Goal: Information Seeking & Learning: Learn about a topic

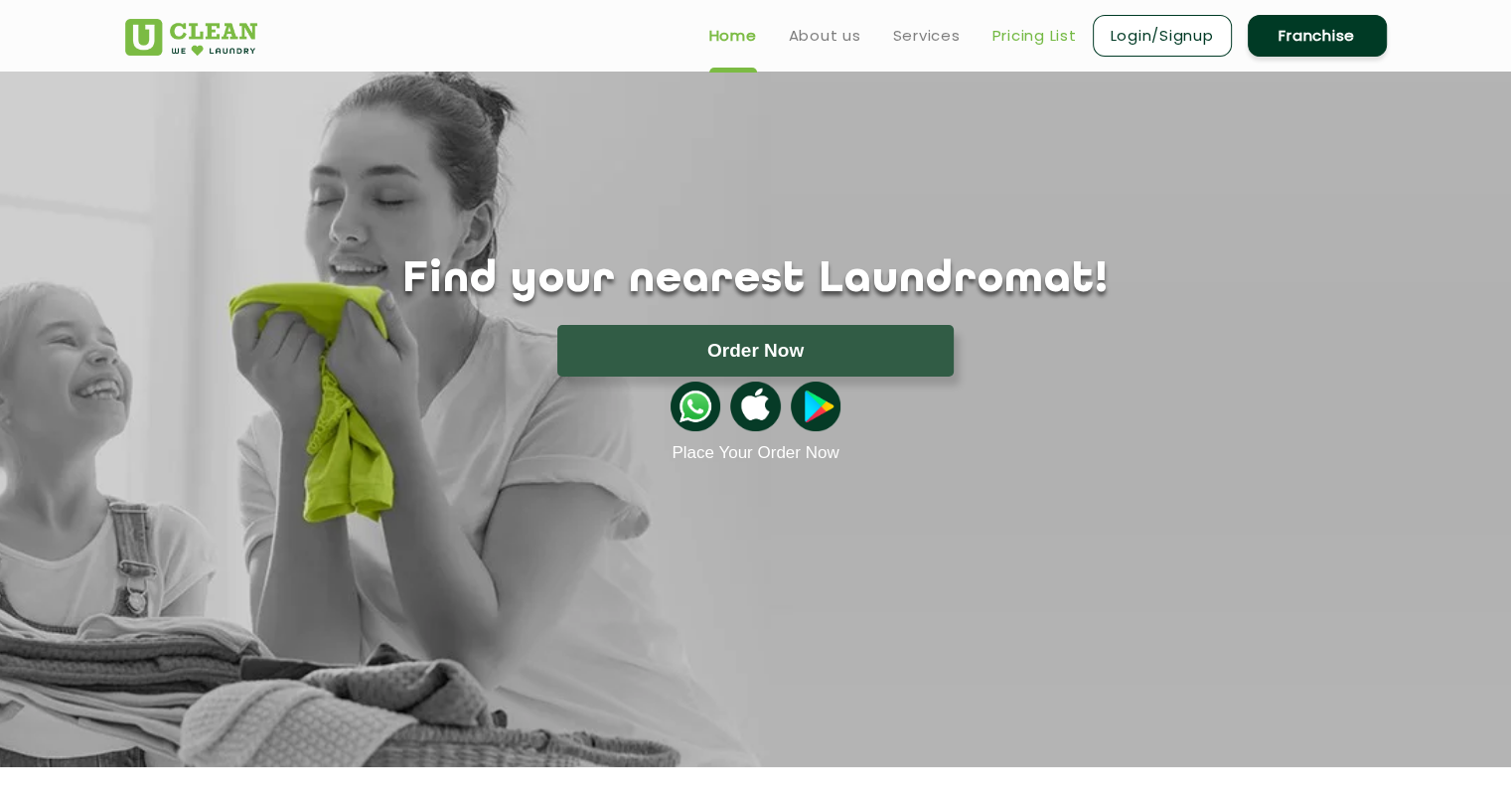
click at [1043, 39] on link "Pricing List" at bounding box center [1035, 36] width 84 height 24
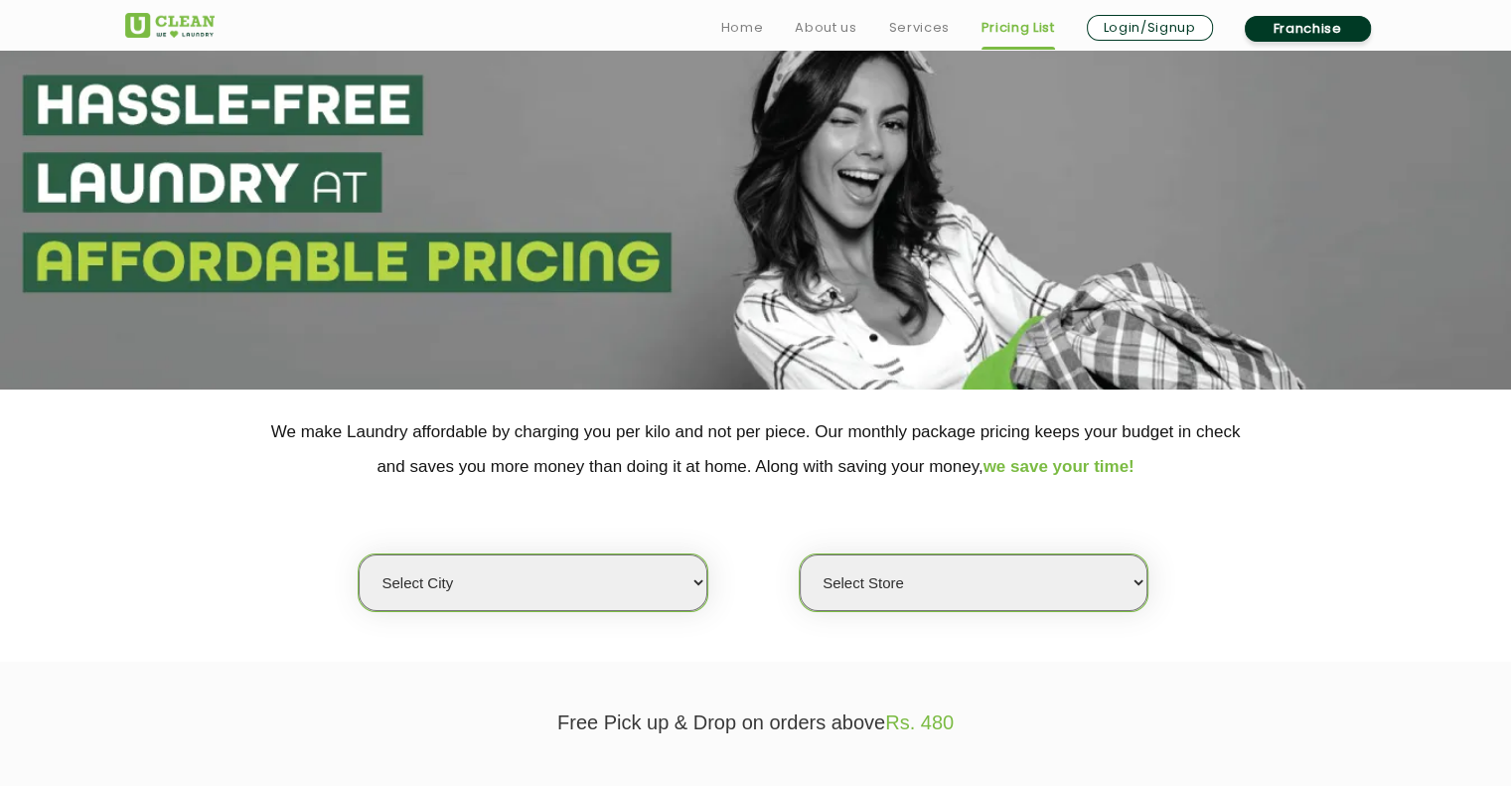
scroll to position [397, 0]
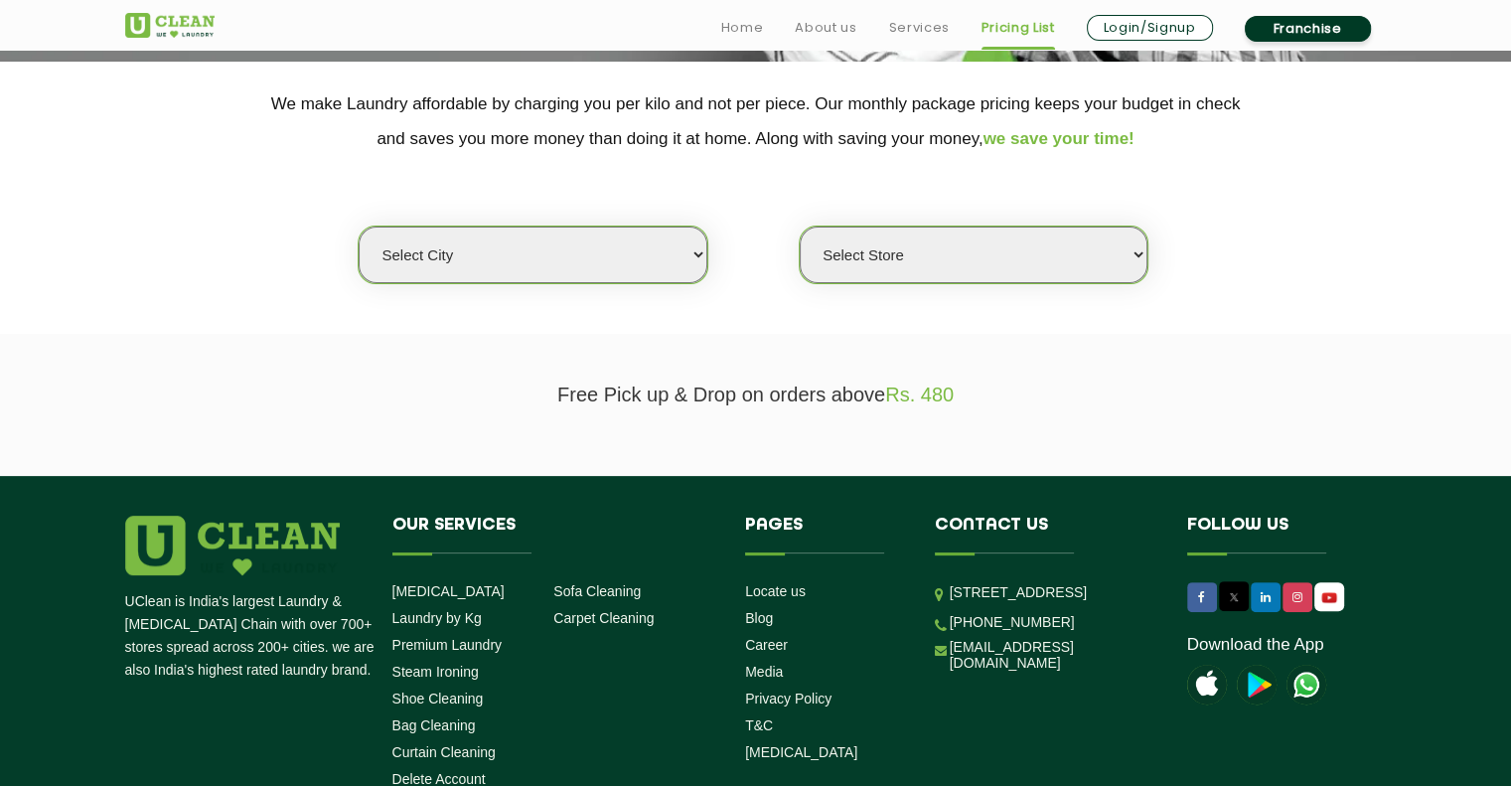
click at [592, 241] on select "Select city Aalo Agartala Agra Ahmedabad Akola Aligarh Alwar - UClean Select Am…" at bounding box center [533, 255] width 348 height 57
select select "16"
click at [359, 227] on select "Select city Aalo Agartala Agra Ahmedabad Akola Aligarh Alwar - UClean Select Am…" at bounding box center [533, 255] width 348 height 57
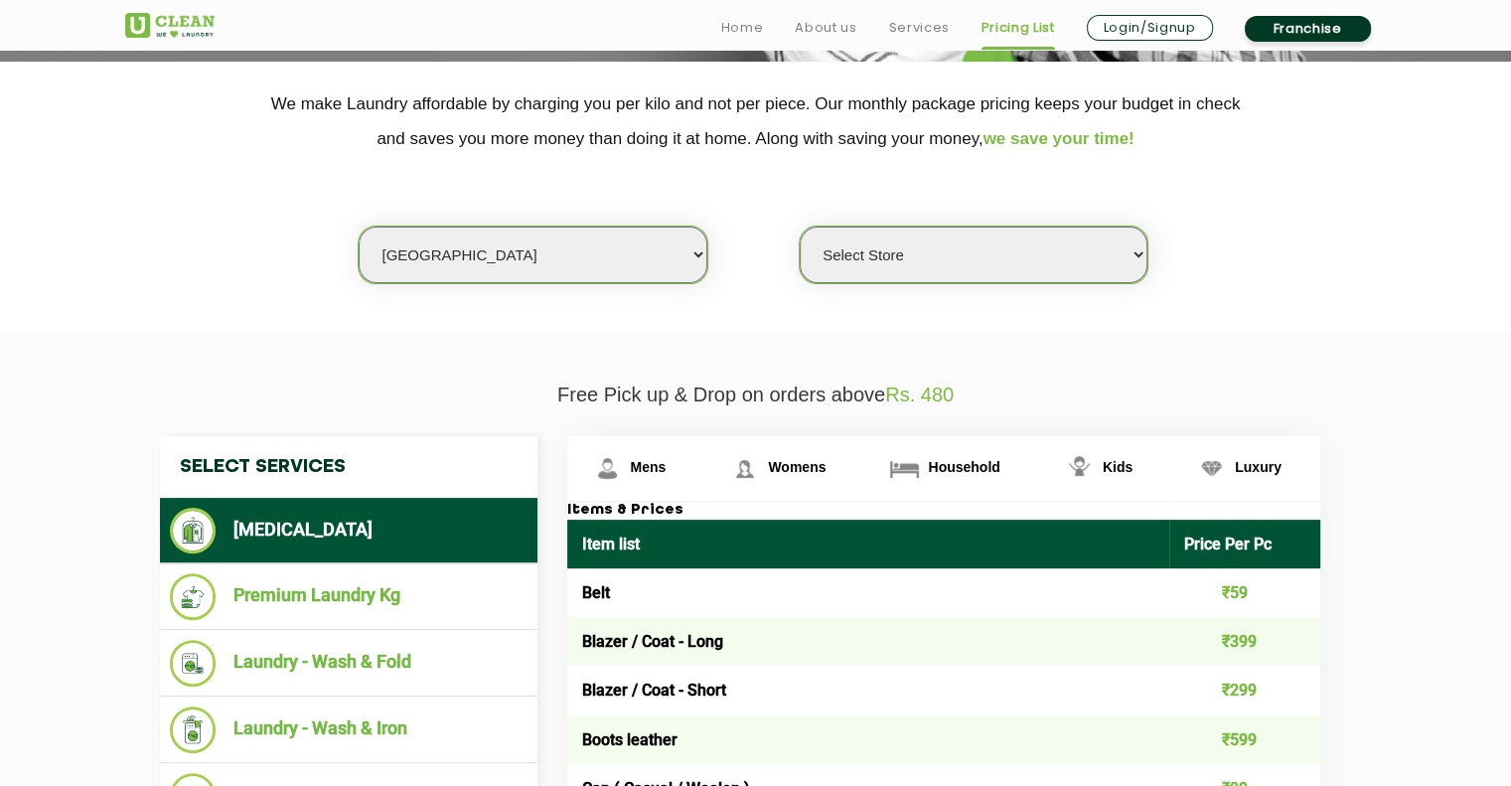
click at [928, 260] on select "Select Store UClean Powai UClean Deonar UClean LBS Marg UClean Chembur UClean W…" at bounding box center [974, 255] width 348 height 57
click at [927, 252] on select "Select Store UClean Powai UClean Deonar UClean LBS Marg UClean Chembur UClean W…" at bounding box center [974, 255] width 348 height 57
click at [932, 261] on select "Select Store UClean Powai UClean Deonar UClean LBS Marg UClean Chembur UClean W…" at bounding box center [974, 255] width 348 height 57
select select "435"
click at [800, 227] on select "Select Store UClean Powai UClean Deonar UClean LBS Marg UClean Chembur UClean W…" at bounding box center [974, 255] width 348 height 57
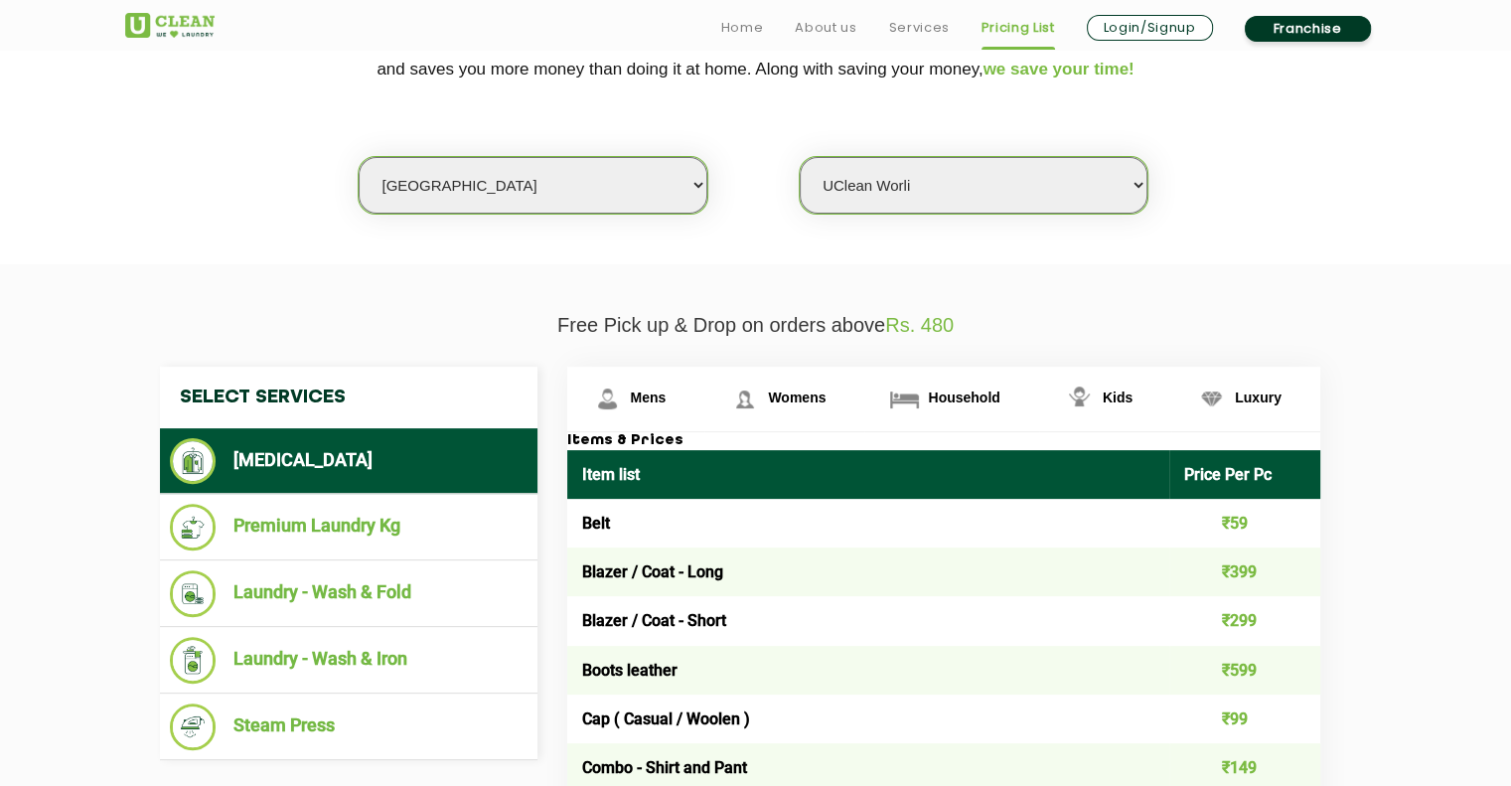
scroll to position [497, 0]
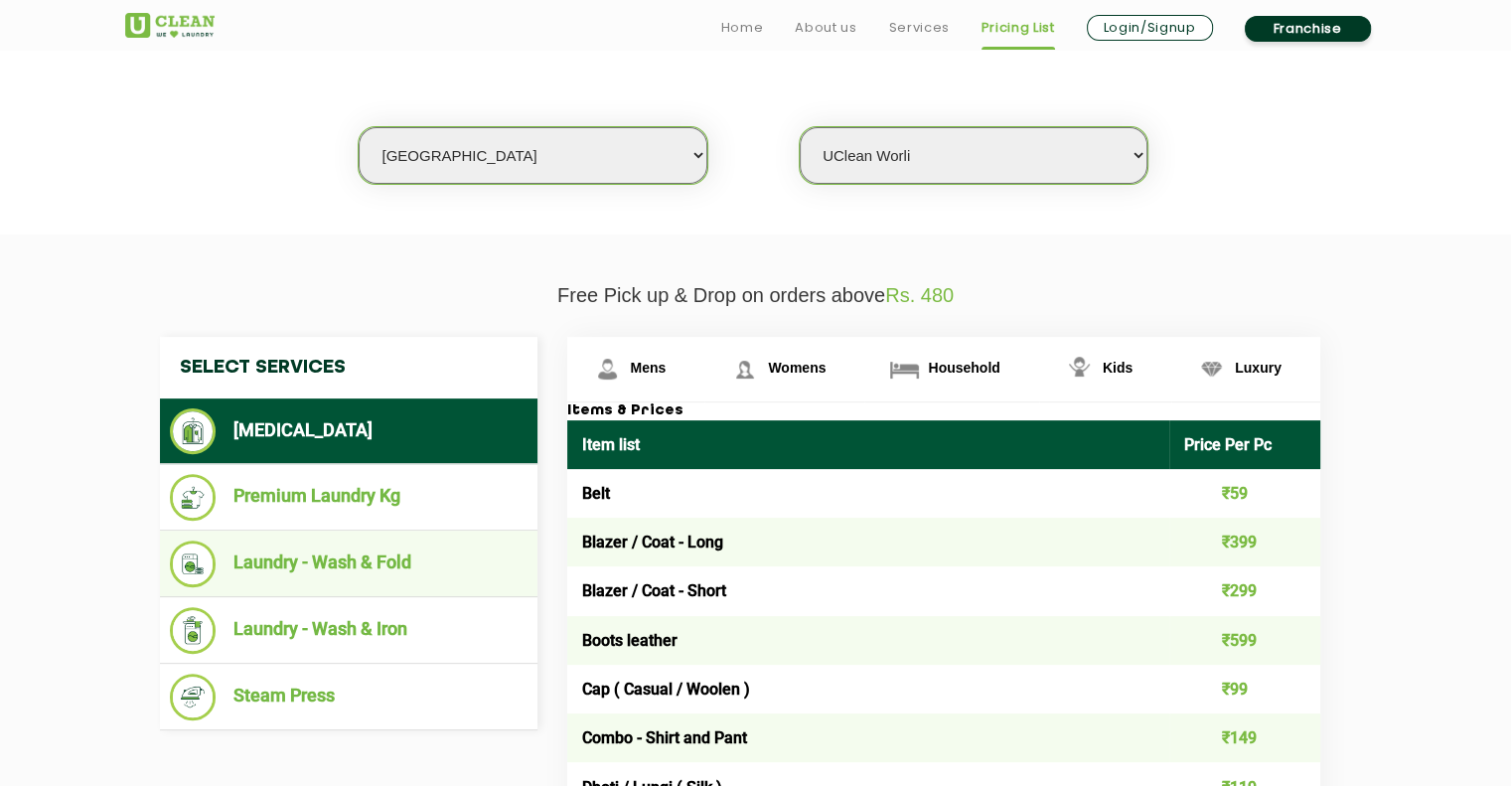
click at [360, 571] on li "Laundry - Wash & Fold" at bounding box center [349, 564] width 358 height 47
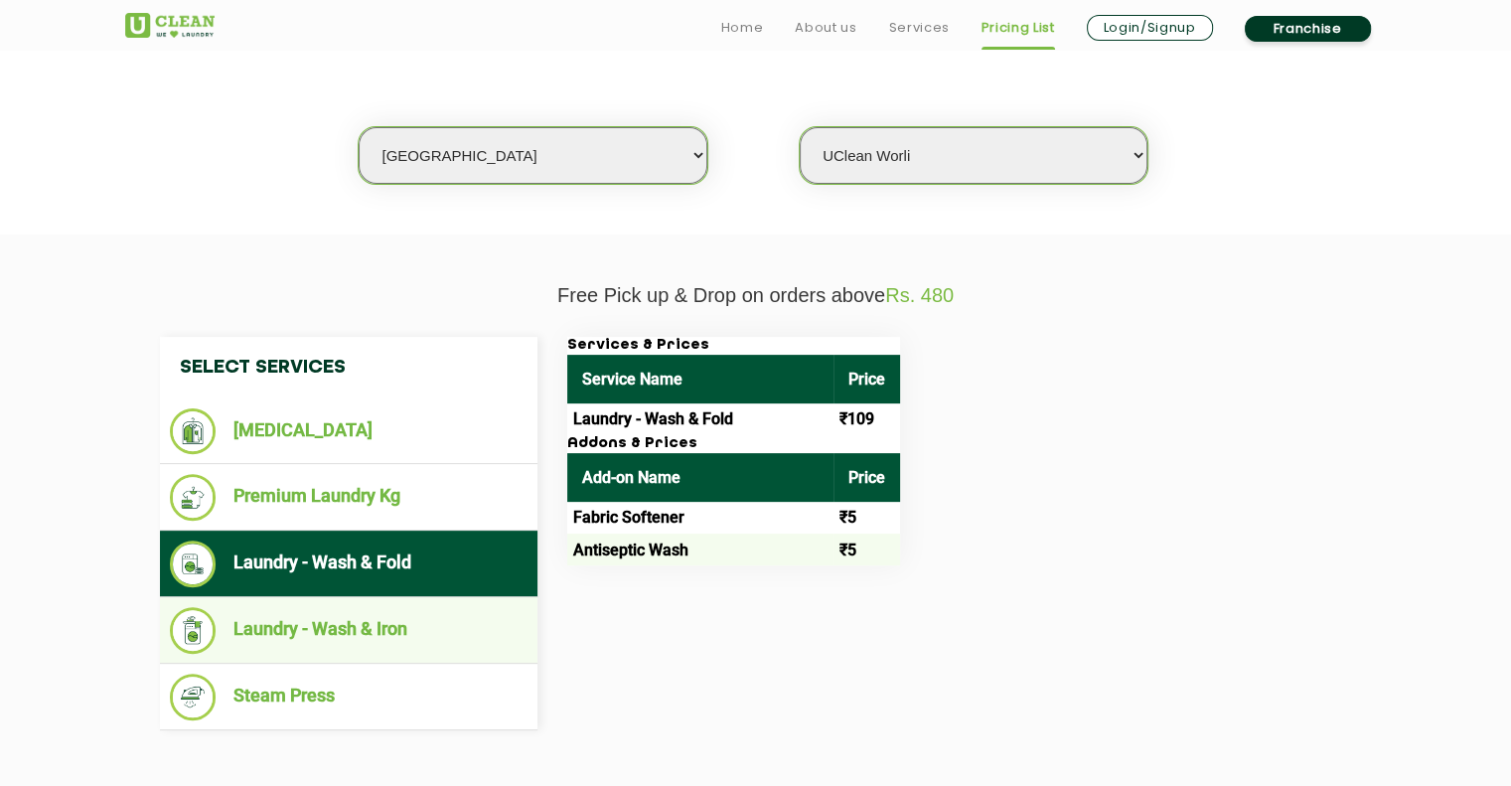
click at [318, 631] on li "Laundry - Wash & Iron" at bounding box center [349, 630] width 358 height 47
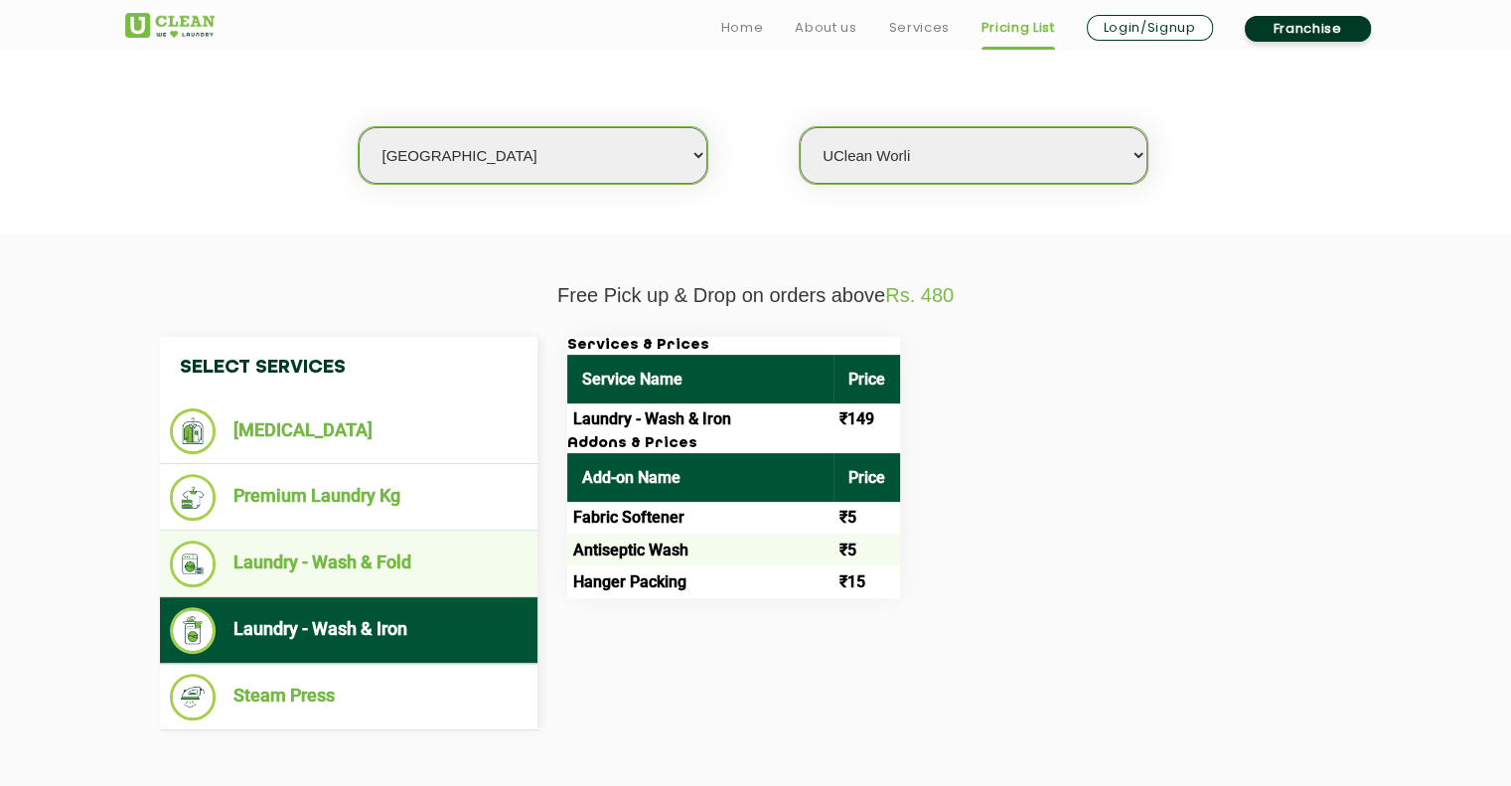
click at [377, 551] on li "Laundry - Wash & Fold" at bounding box center [349, 564] width 358 height 47
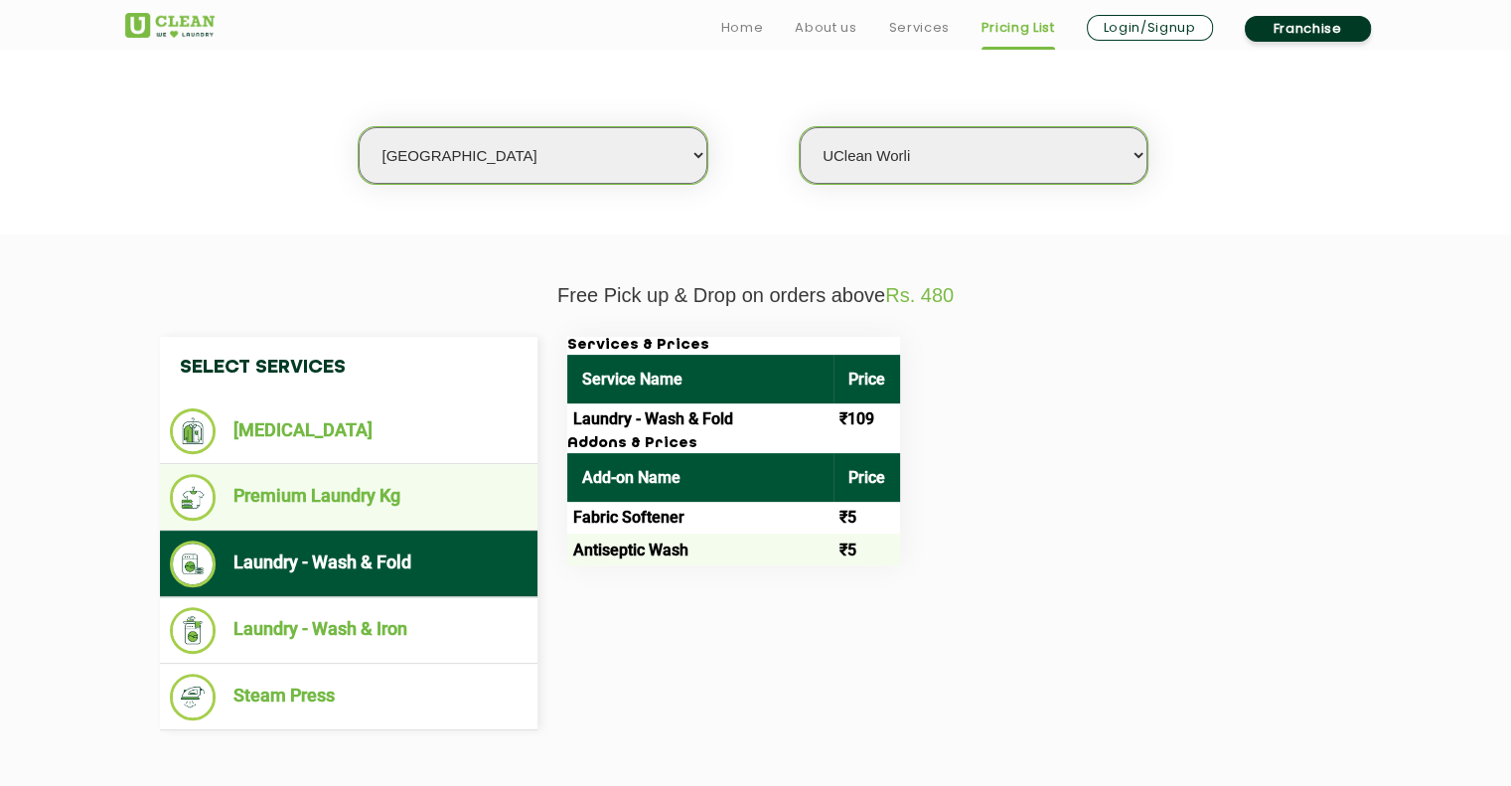
click at [383, 509] on li "Premium Laundry Kg" at bounding box center [349, 497] width 358 height 47
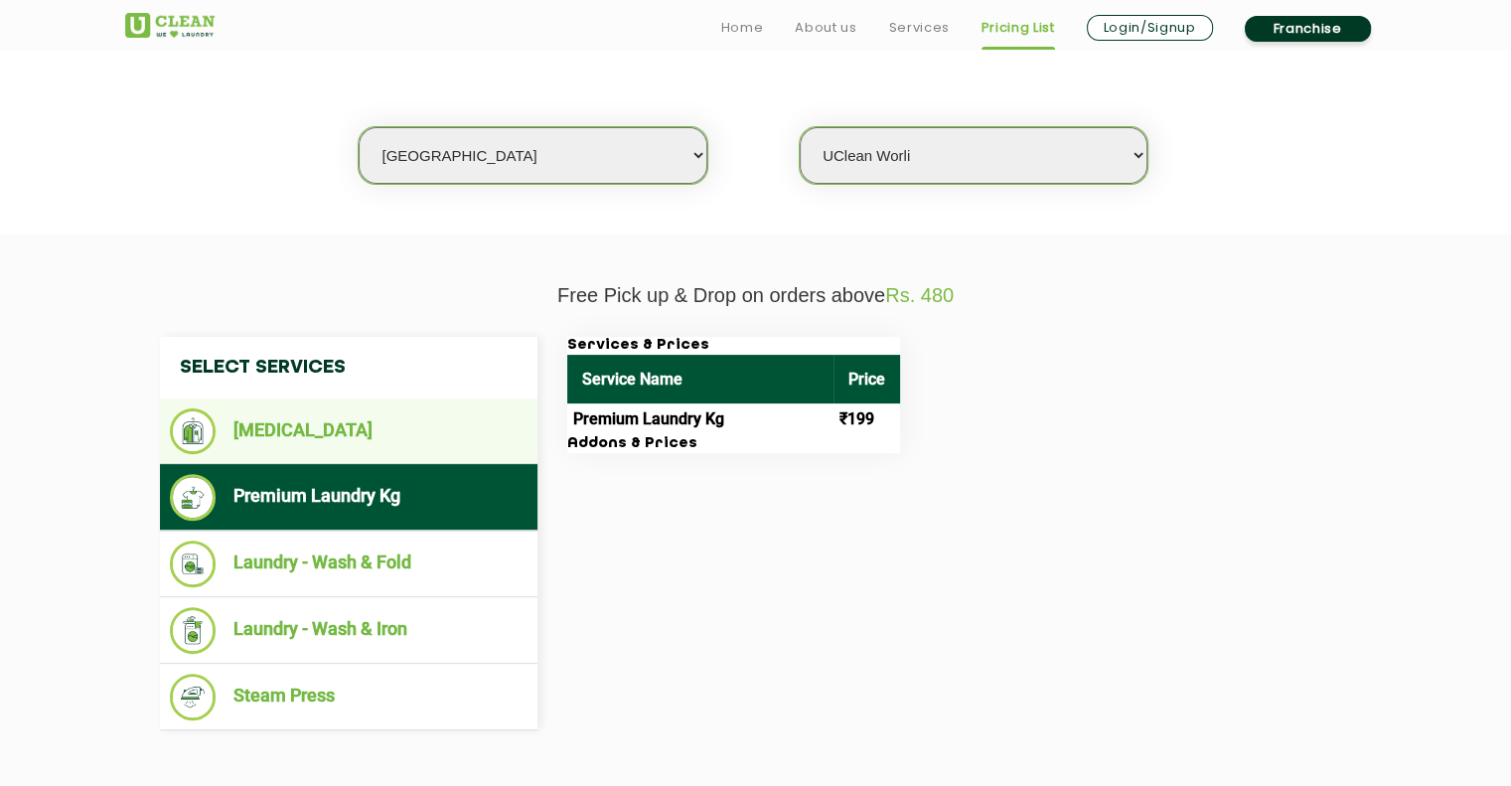
click at [368, 448] on li "[MEDICAL_DATA]" at bounding box center [349, 431] width 358 height 46
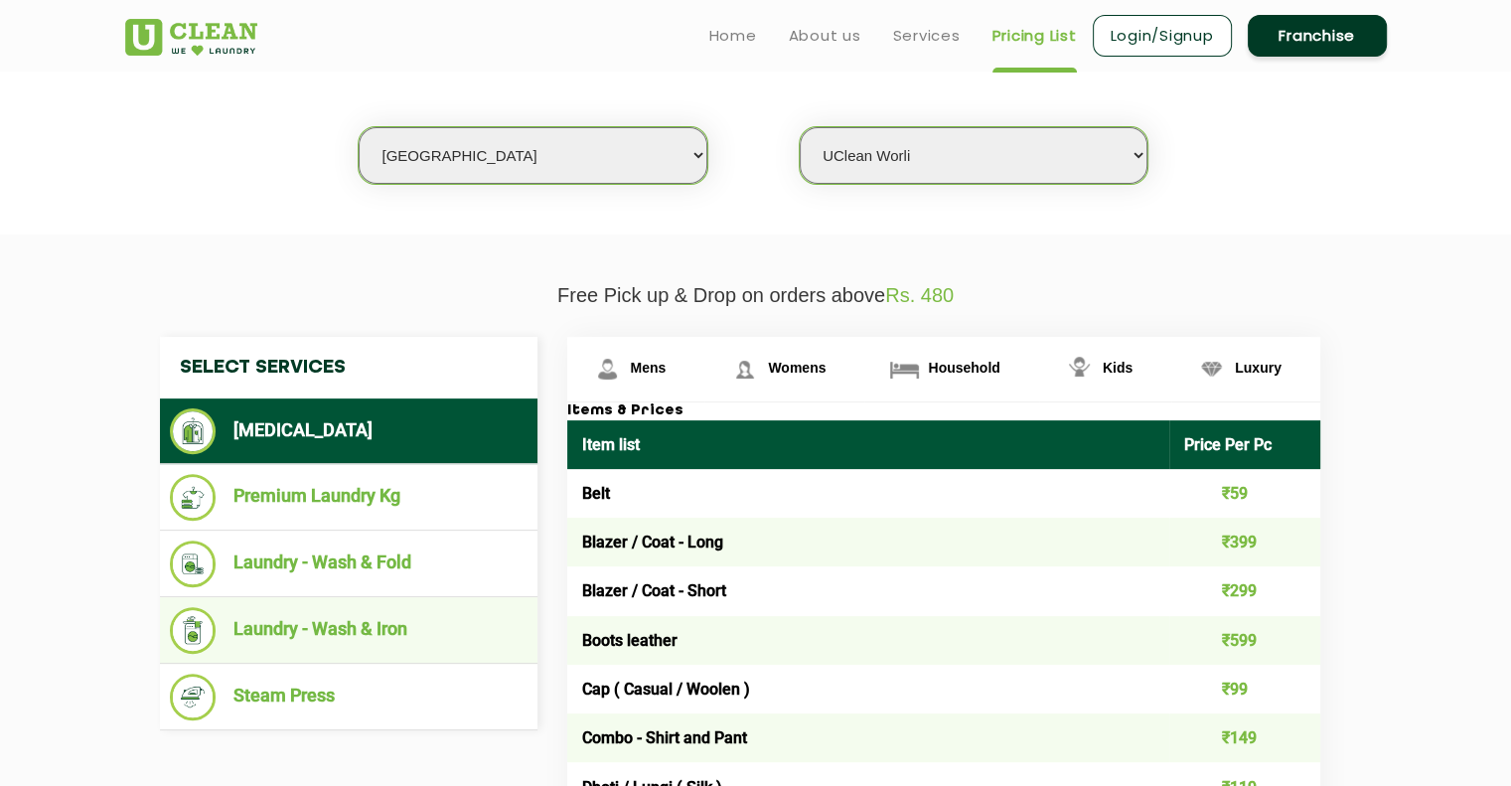
click at [378, 644] on li "Laundry - Wash & Iron" at bounding box center [349, 630] width 358 height 47
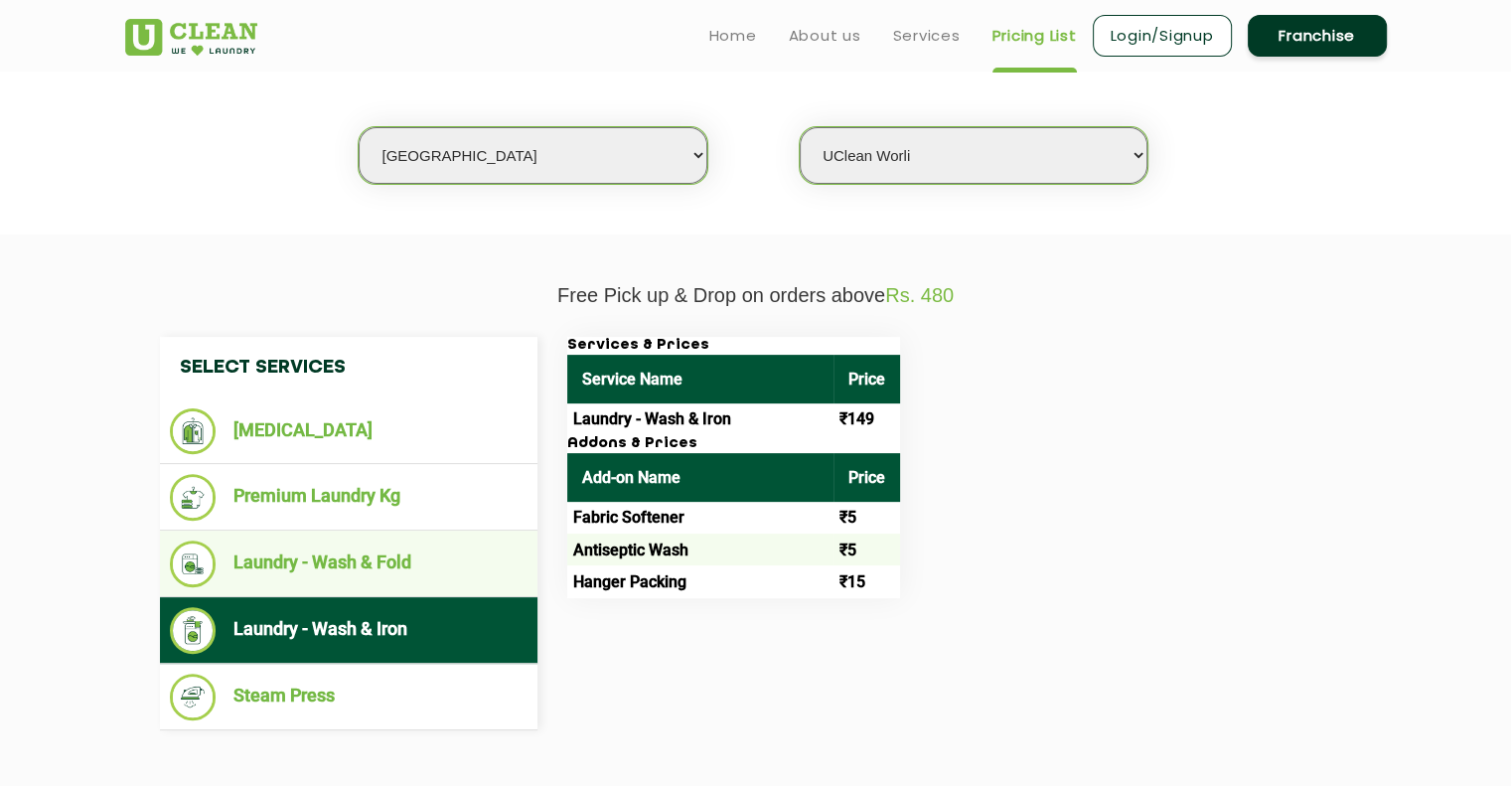
click at [374, 571] on li "Laundry - Wash & Fold" at bounding box center [349, 564] width 358 height 47
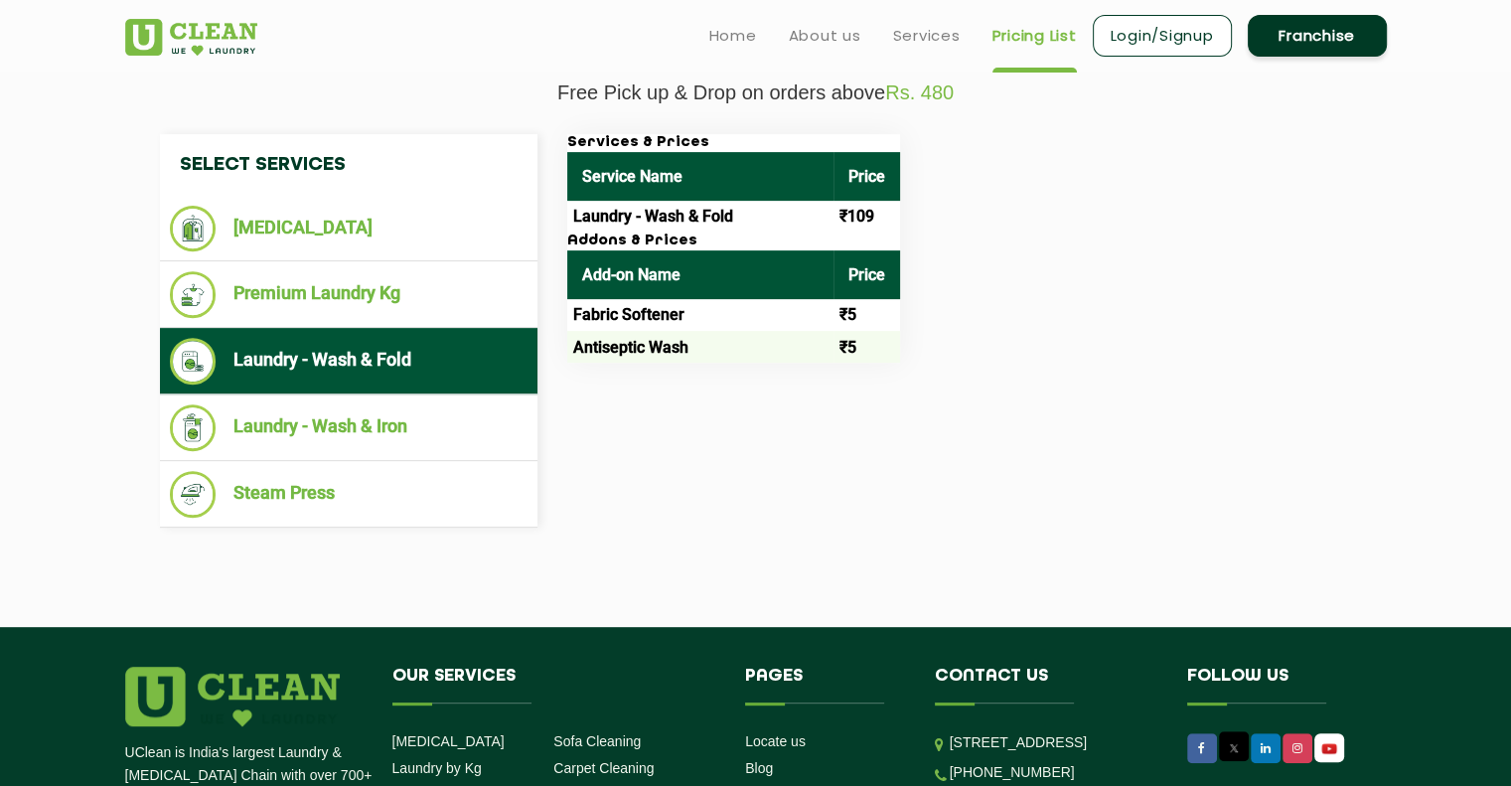
scroll to position [1014, 0]
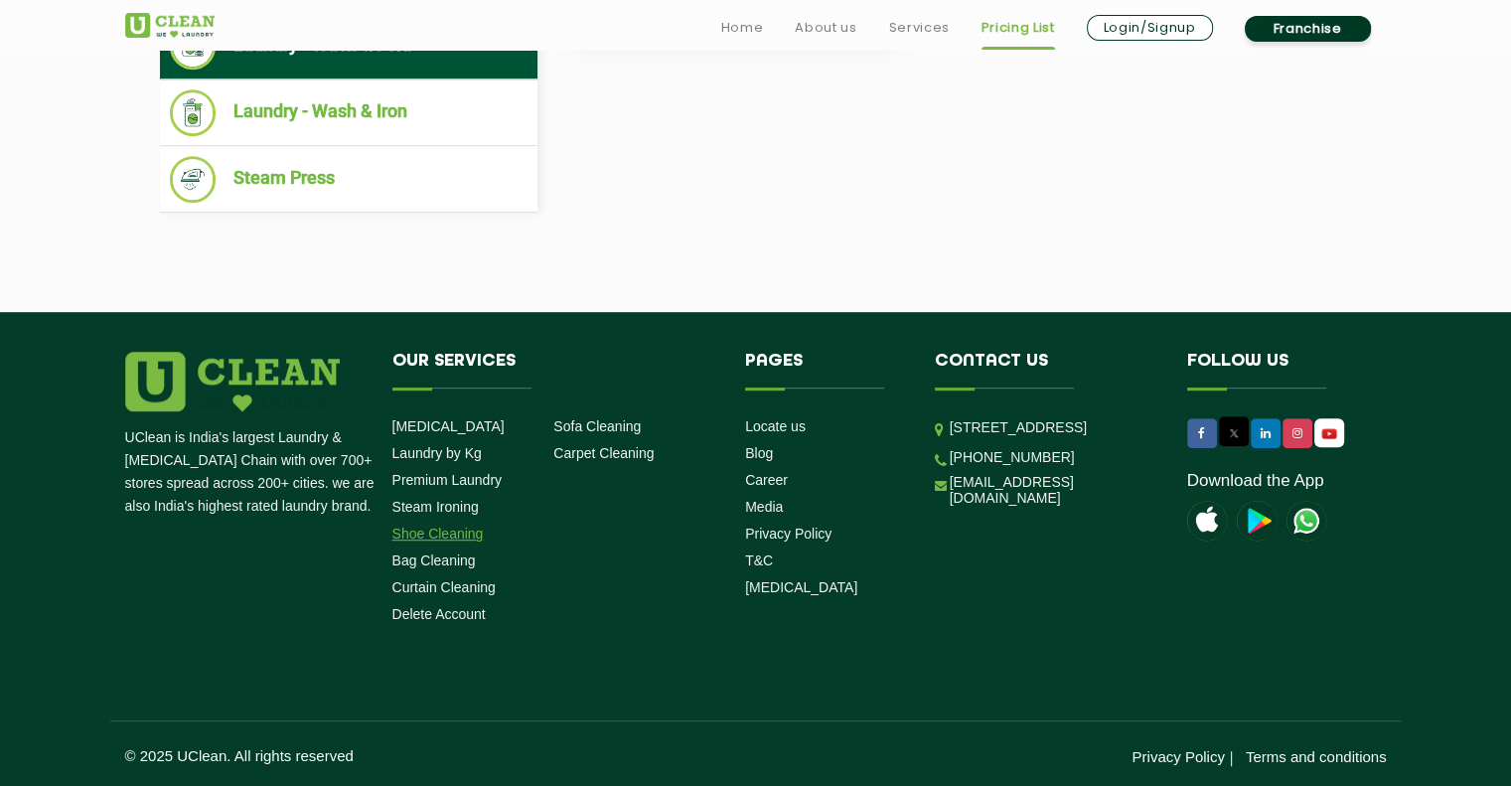
click at [445, 529] on link "Shoe Cleaning" at bounding box center [437, 534] width 91 height 16
click at [452, 452] on link "Laundry by Kg" at bounding box center [436, 453] width 89 height 16
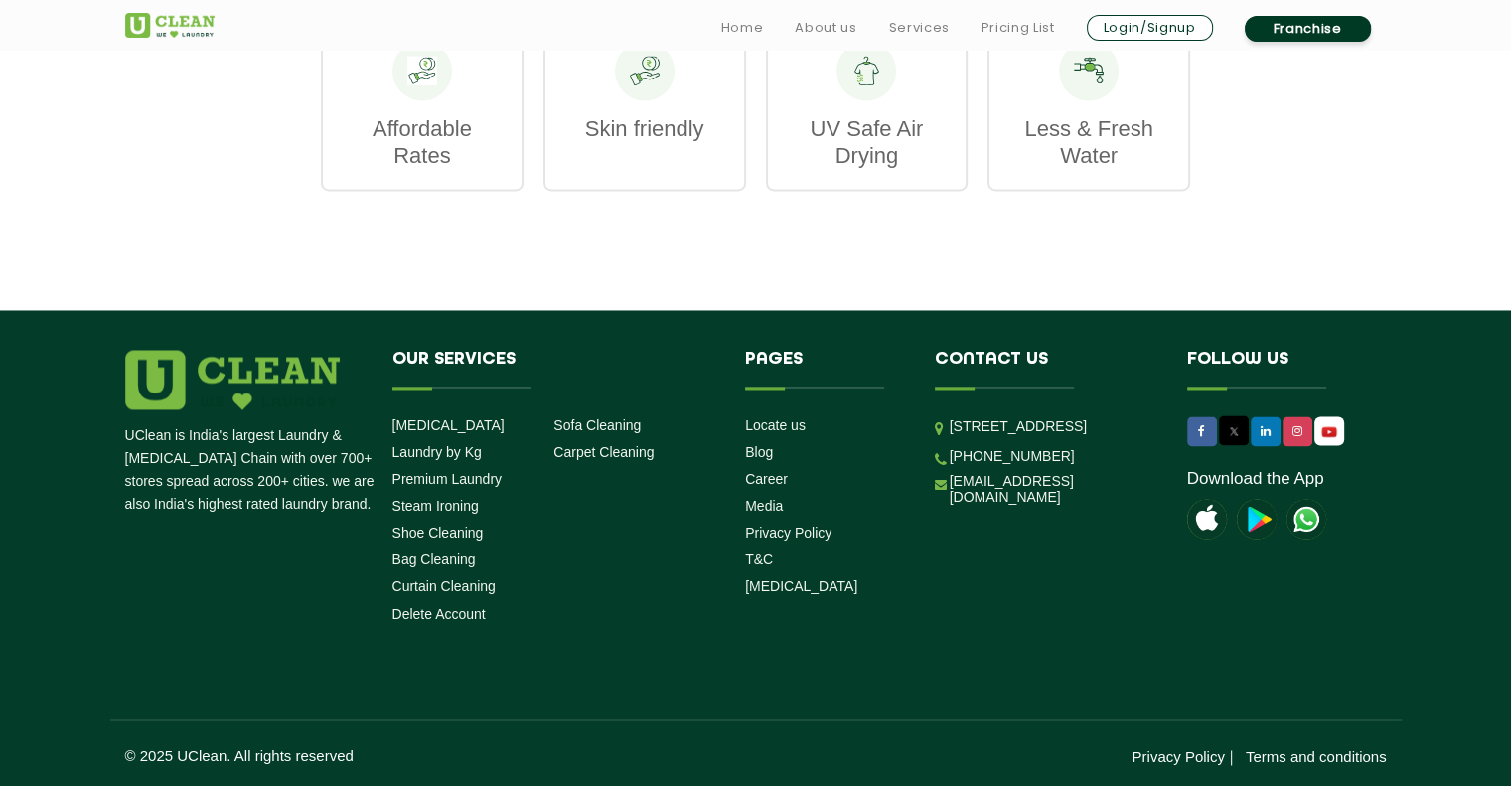
scroll to position [3227, 0]
drag, startPoint x: 1058, startPoint y: 520, endPoint x: 1002, endPoint y: 527, distance: 57.1
click at [1002, 465] on li "[PHONE_NUMBER]" at bounding box center [1046, 455] width 223 height 19
click at [1088, 465] on li "[PHONE_NUMBER]" at bounding box center [1046, 455] width 223 height 19
drag, startPoint x: 1081, startPoint y: 524, endPoint x: 977, endPoint y: 524, distance: 104.3
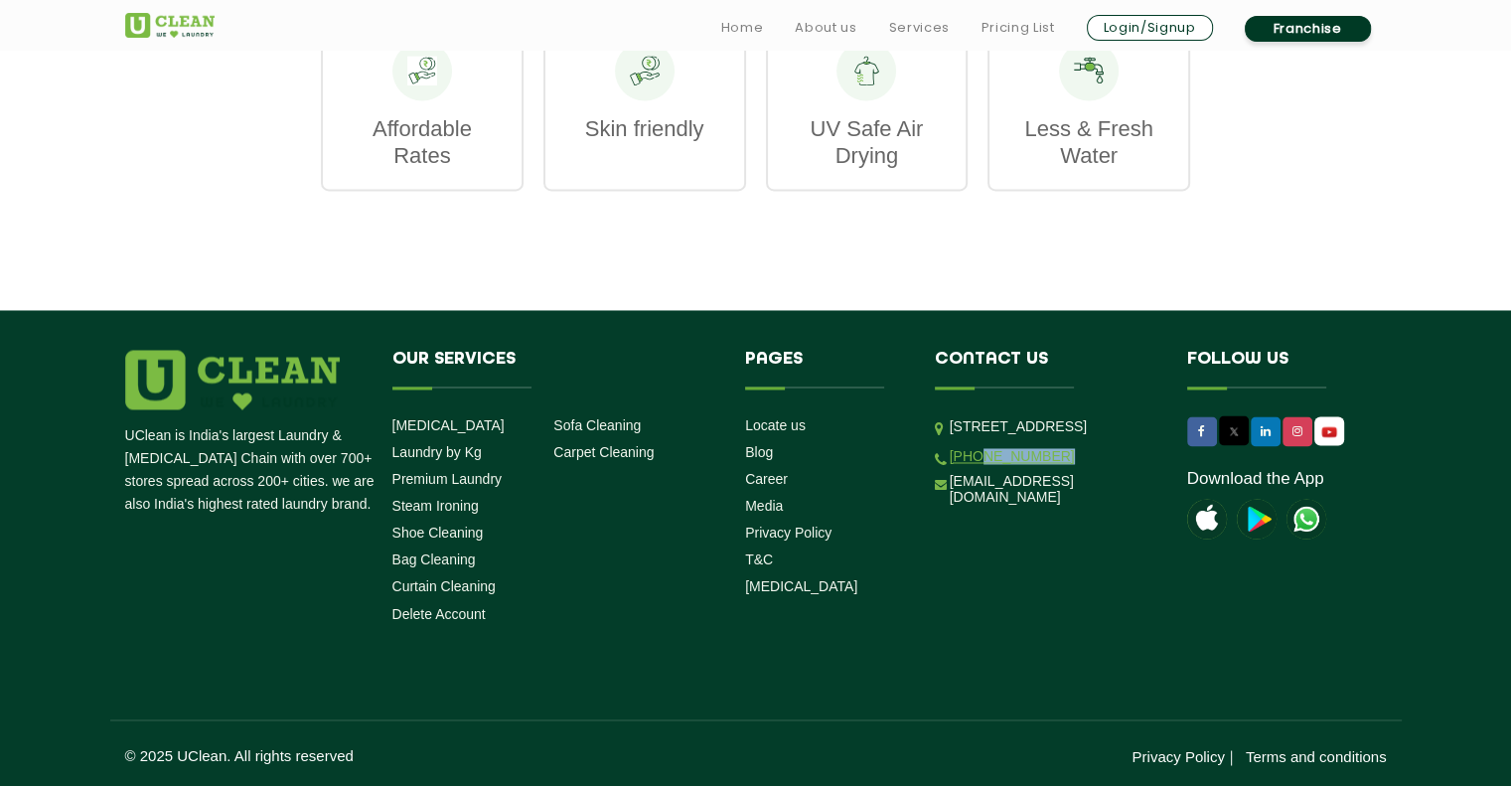
click at [977, 465] on li "[PHONE_NUMBER]" at bounding box center [1046, 455] width 223 height 19
copy link "9999759911"
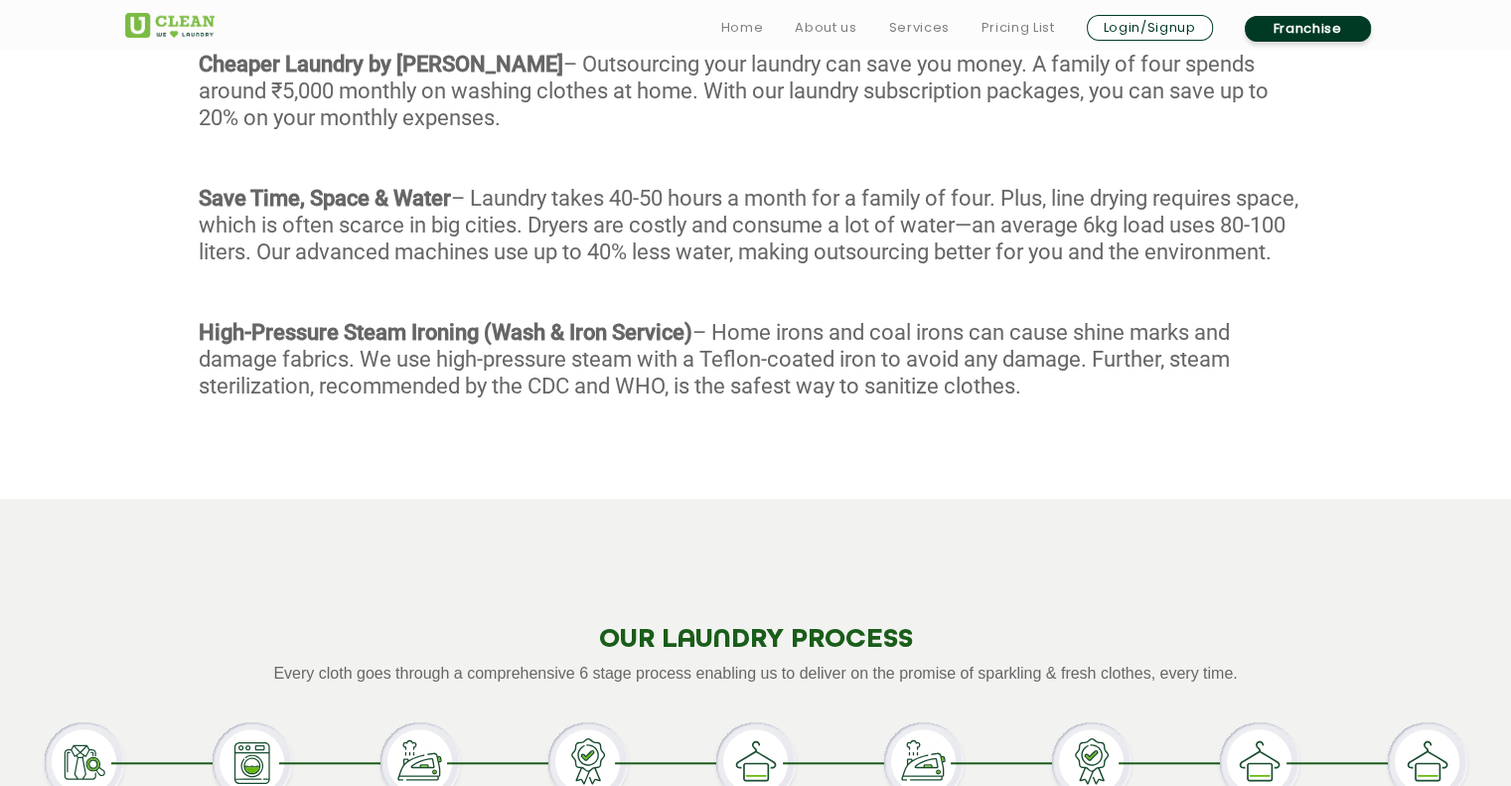
scroll to position [1590, 0]
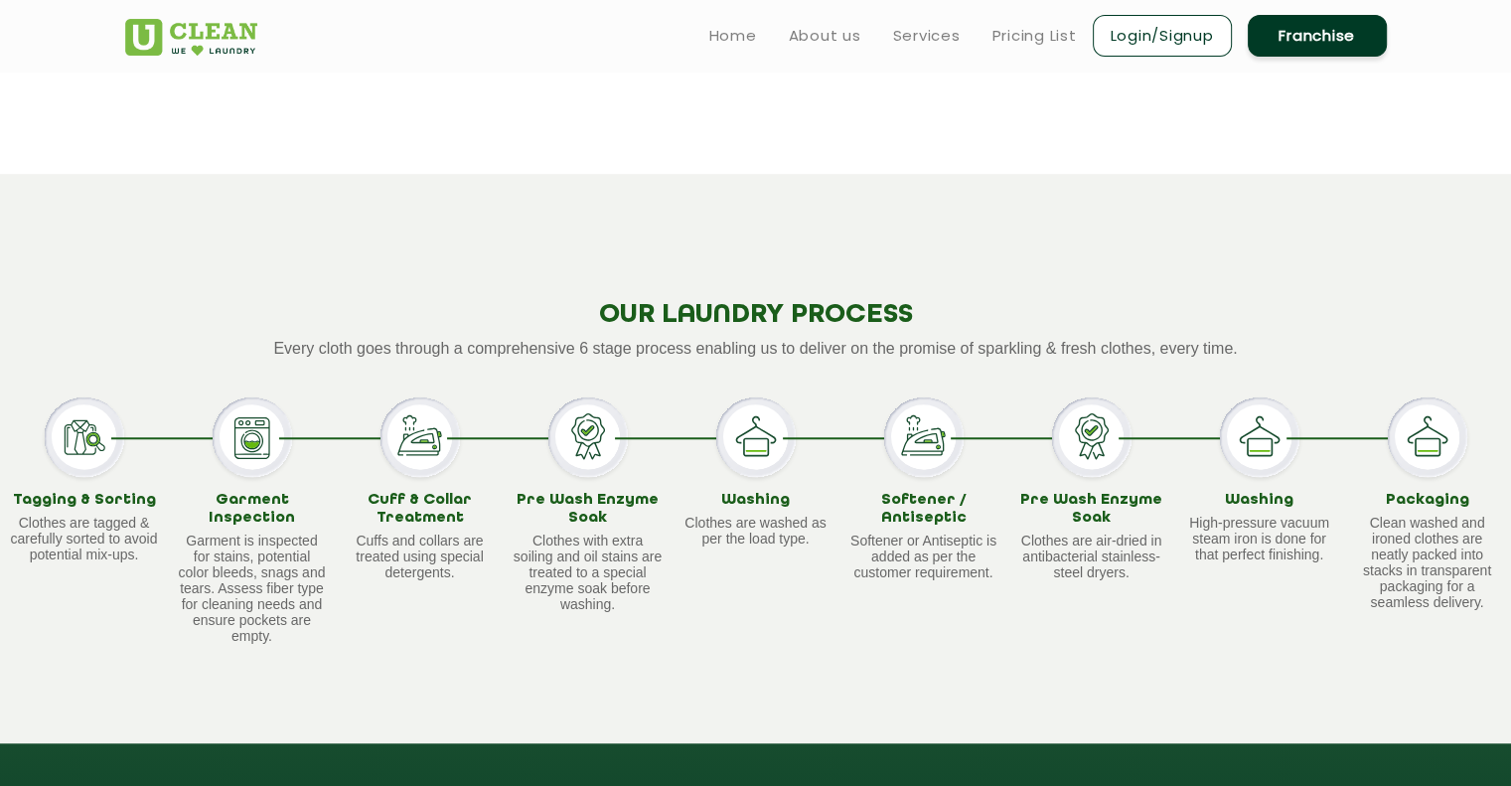
click at [1048, 22] on ul "Home About us Services Pricing List Login/Signup Franchise" at bounding box center [1041, 35] width 694 height 47
click at [1045, 28] on link "Pricing List" at bounding box center [1035, 36] width 84 height 24
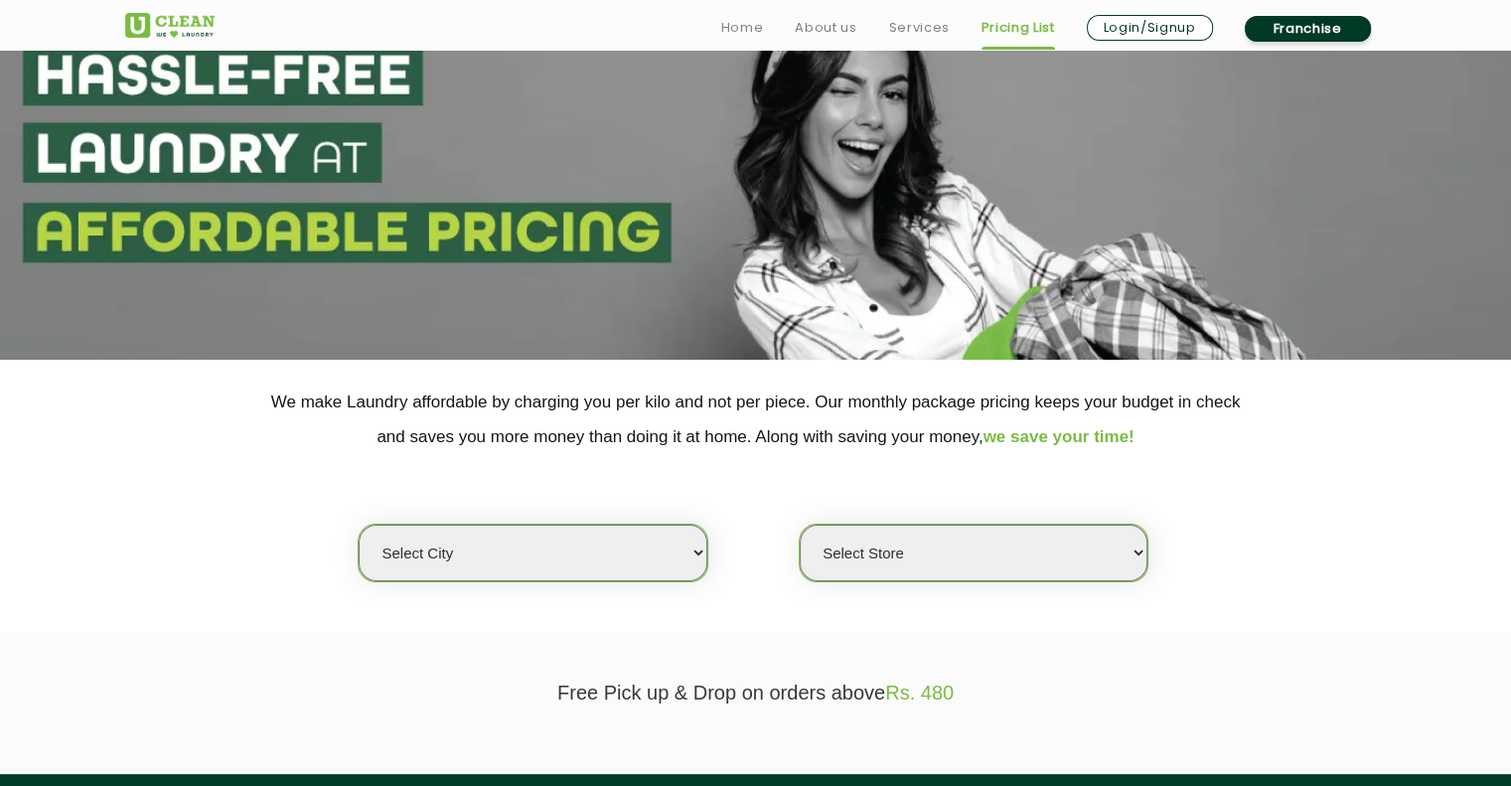
scroll to position [397, 0]
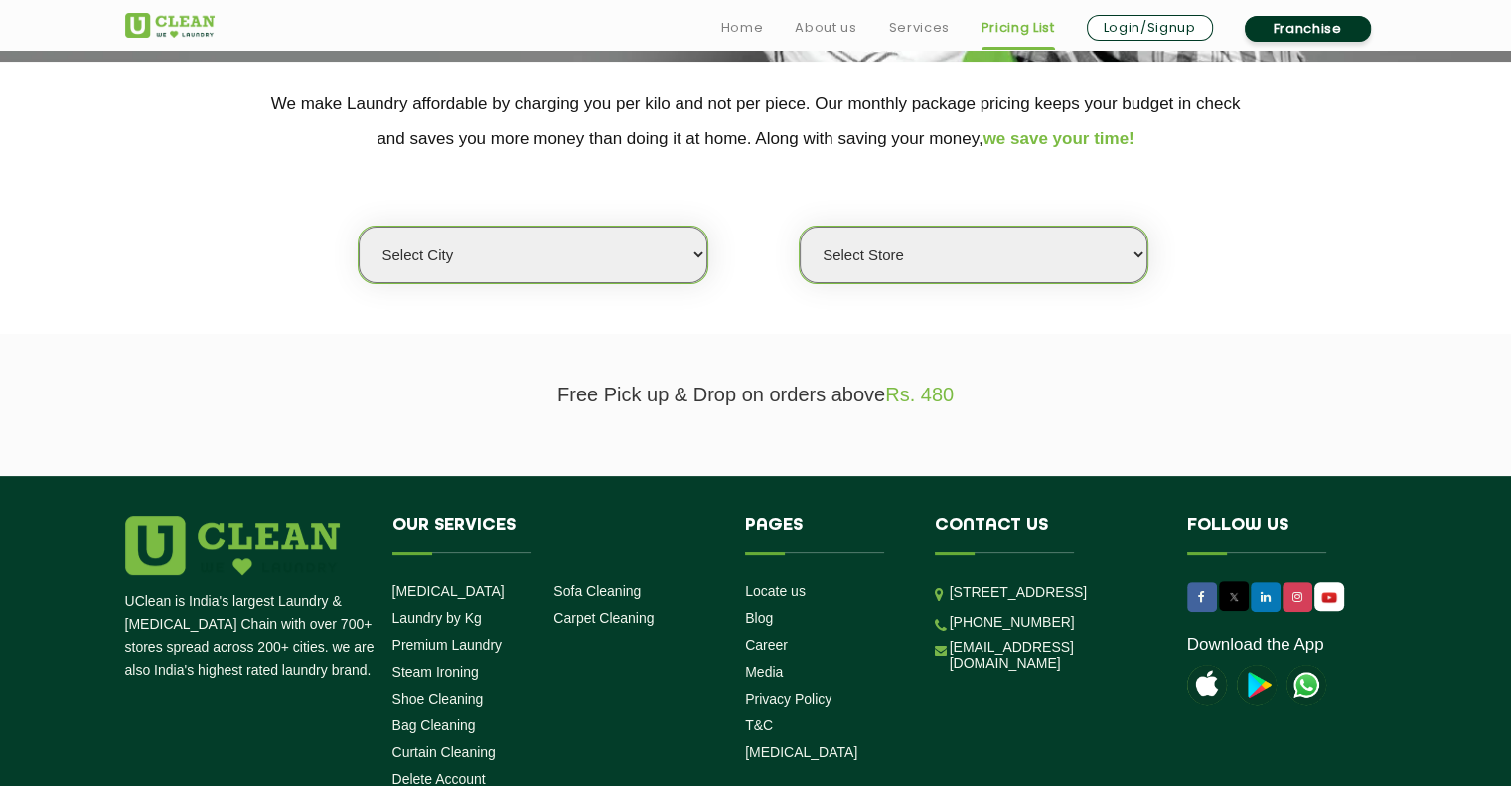
click at [576, 225] on div "Select city [GEOGRAPHIC_DATA] [GEOGRAPHIC_DATA] [GEOGRAPHIC_DATA] [GEOGRAPHIC_D…" at bounding box center [756, 220] width 1292 height 128
click at [576, 236] on select "Select city Aalo Agartala Agra Ahmedabad Akola Aligarh Alwar - UClean Select Am…" at bounding box center [533, 255] width 348 height 57
select select "16"
click at [359, 227] on select "Select city Aalo Agartala Agra Ahmedabad Akola Aligarh Alwar - UClean Select Am…" at bounding box center [533, 255] width 348 height 57
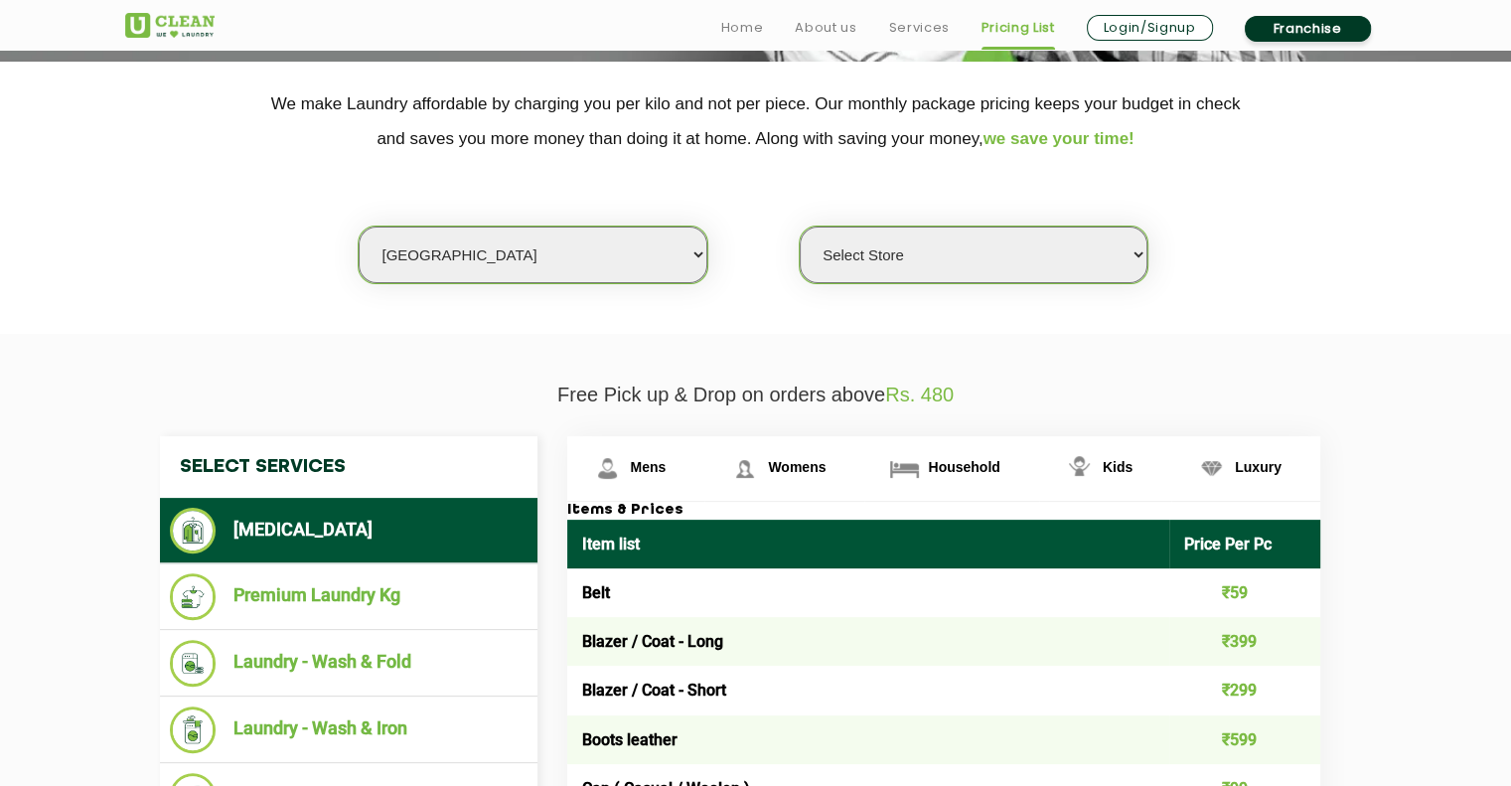
click at [906, 250] on select "Select Store UClean Powai UClean Deonar UClean LBS Marg UClean Chembur UClean W…" at bounding box center [974, 255] width 348 height 57
select select "435"
click at [800, 227] on select "Select Store UClean Powai UClean Deonar UClean LBS Marg UClean Chembur UClean W…" at bounding box center [974, 255] width 348 height 57
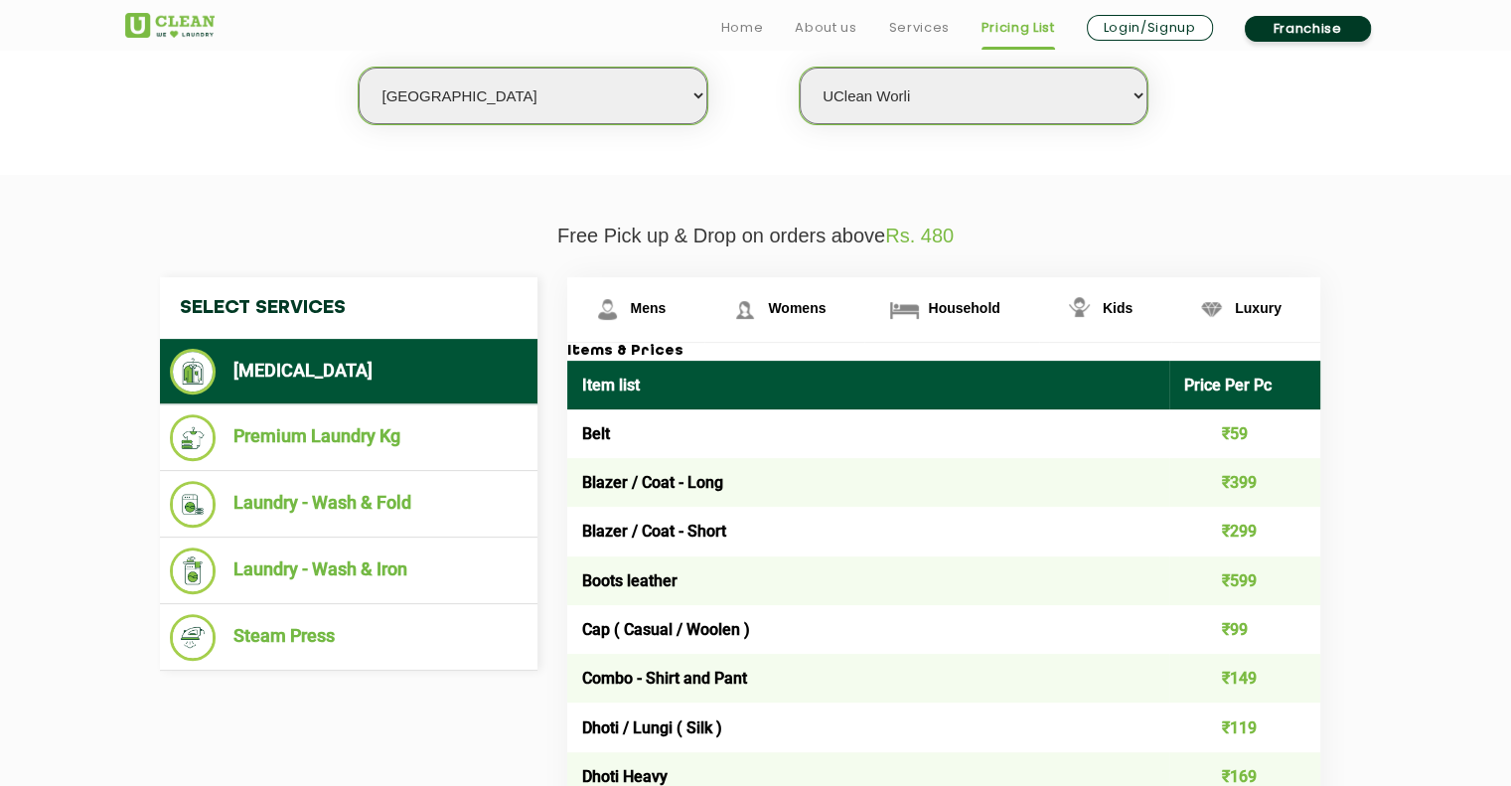
scroll to position [596, 0]
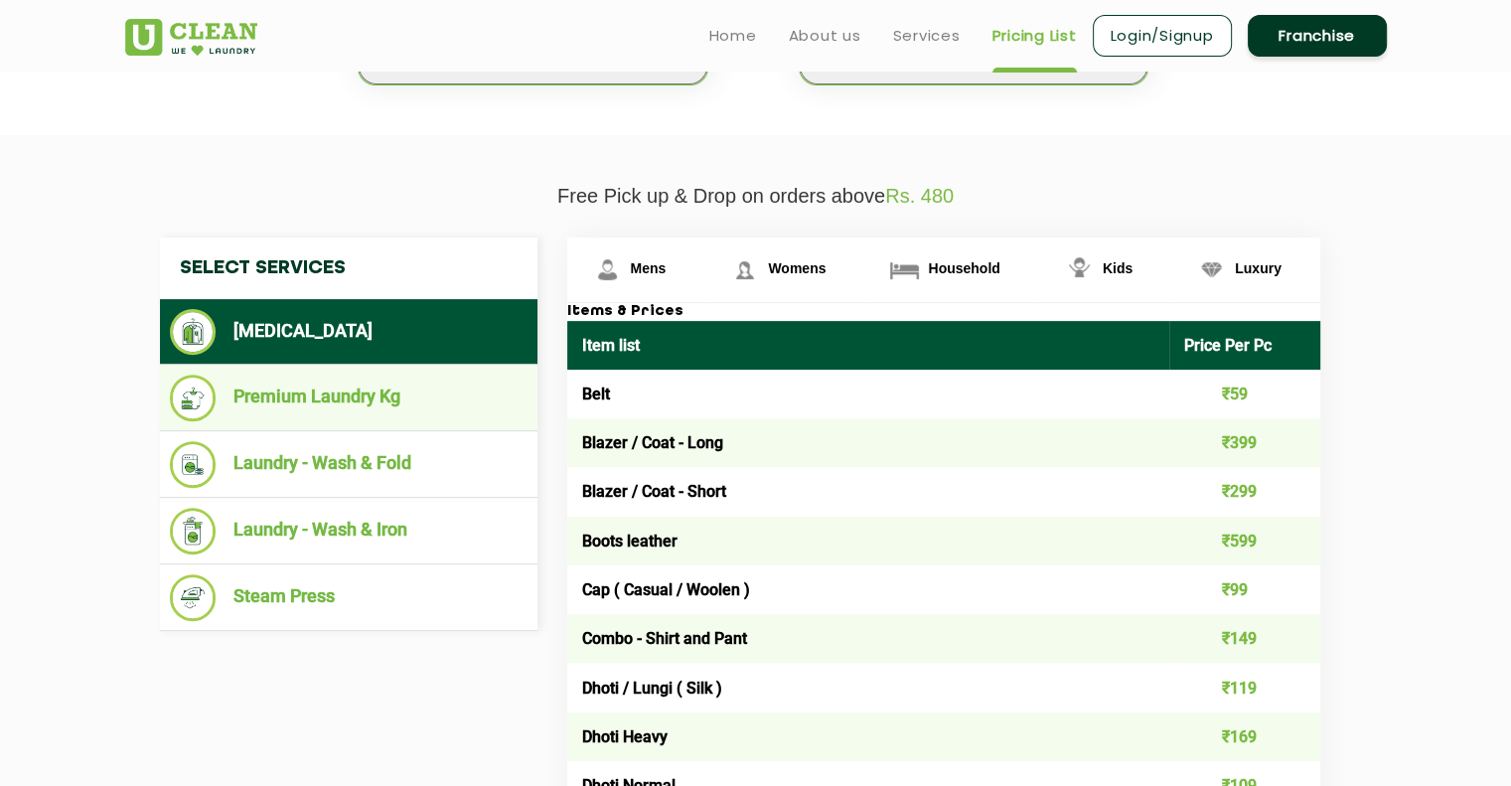
click at [393, 400] on li "Premium Laundry Kg" at bounding box center [349, 398] width 358 height 47
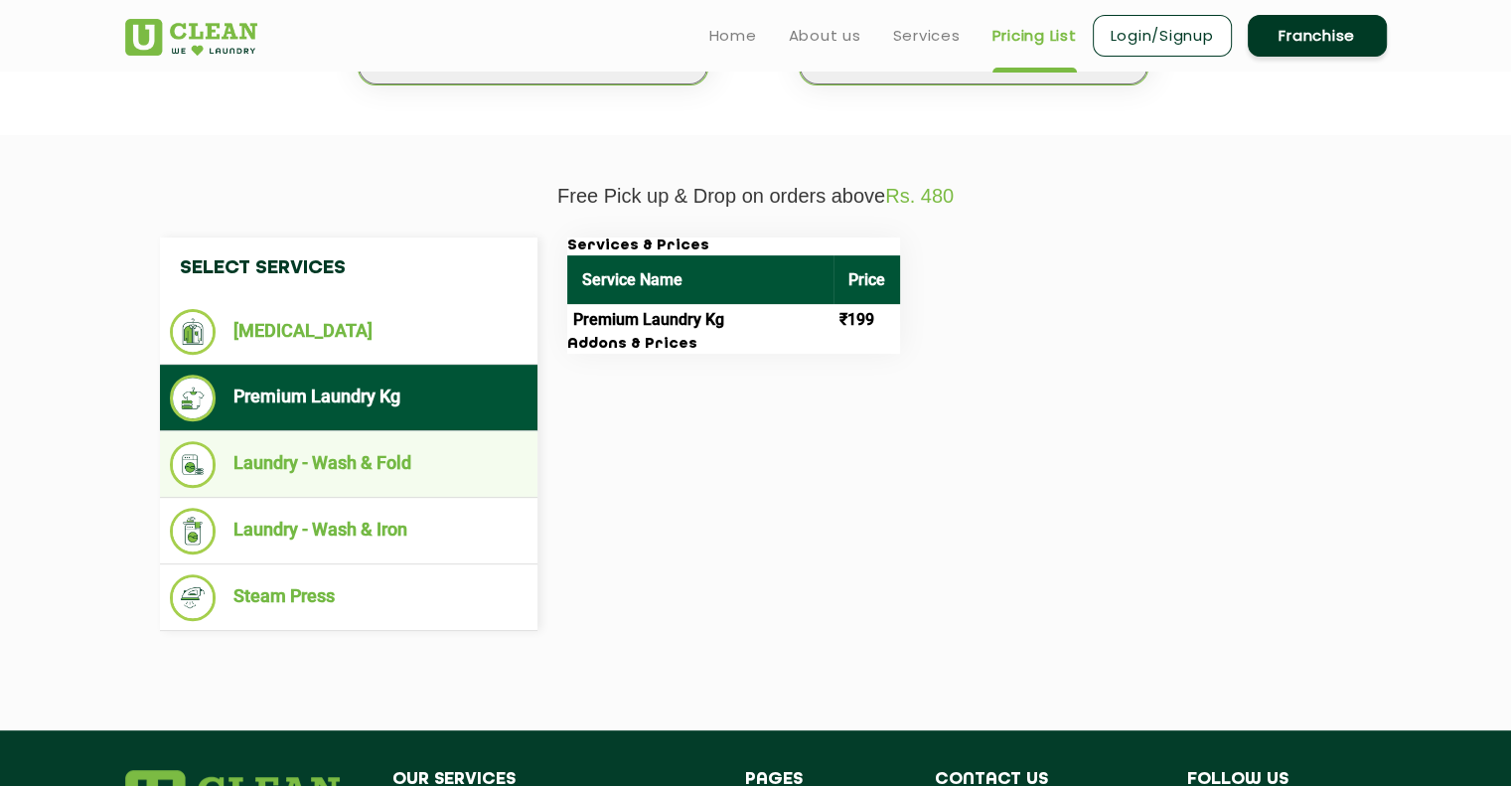
click at [403, 449] on li "Laundry - Wash & Fold" at bounding box center [349, 464] width 358 height 47
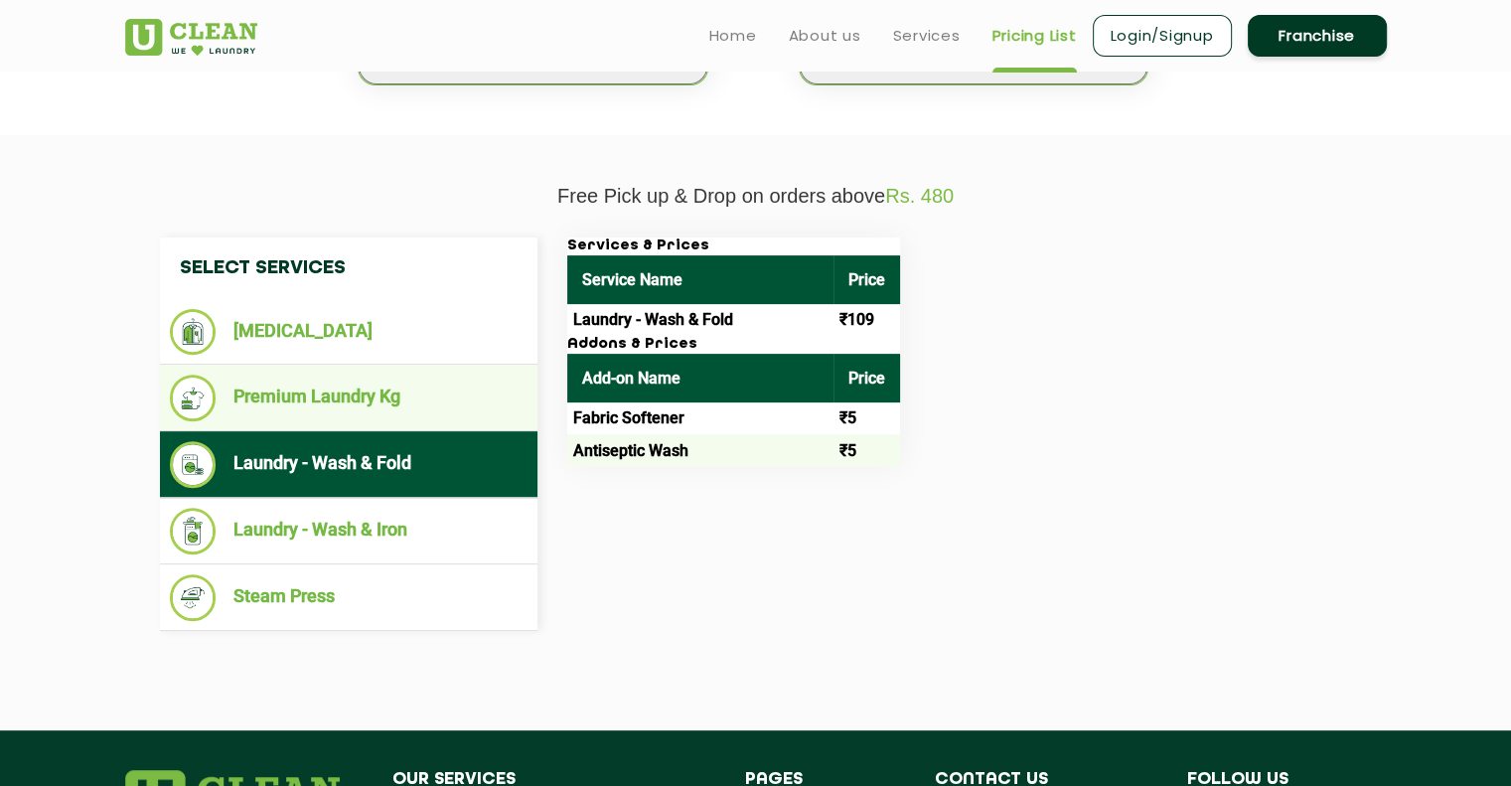
click at [445, 395] on li "Premium Laundry Kg" at bounding box center [349, 398] width 358 height 47
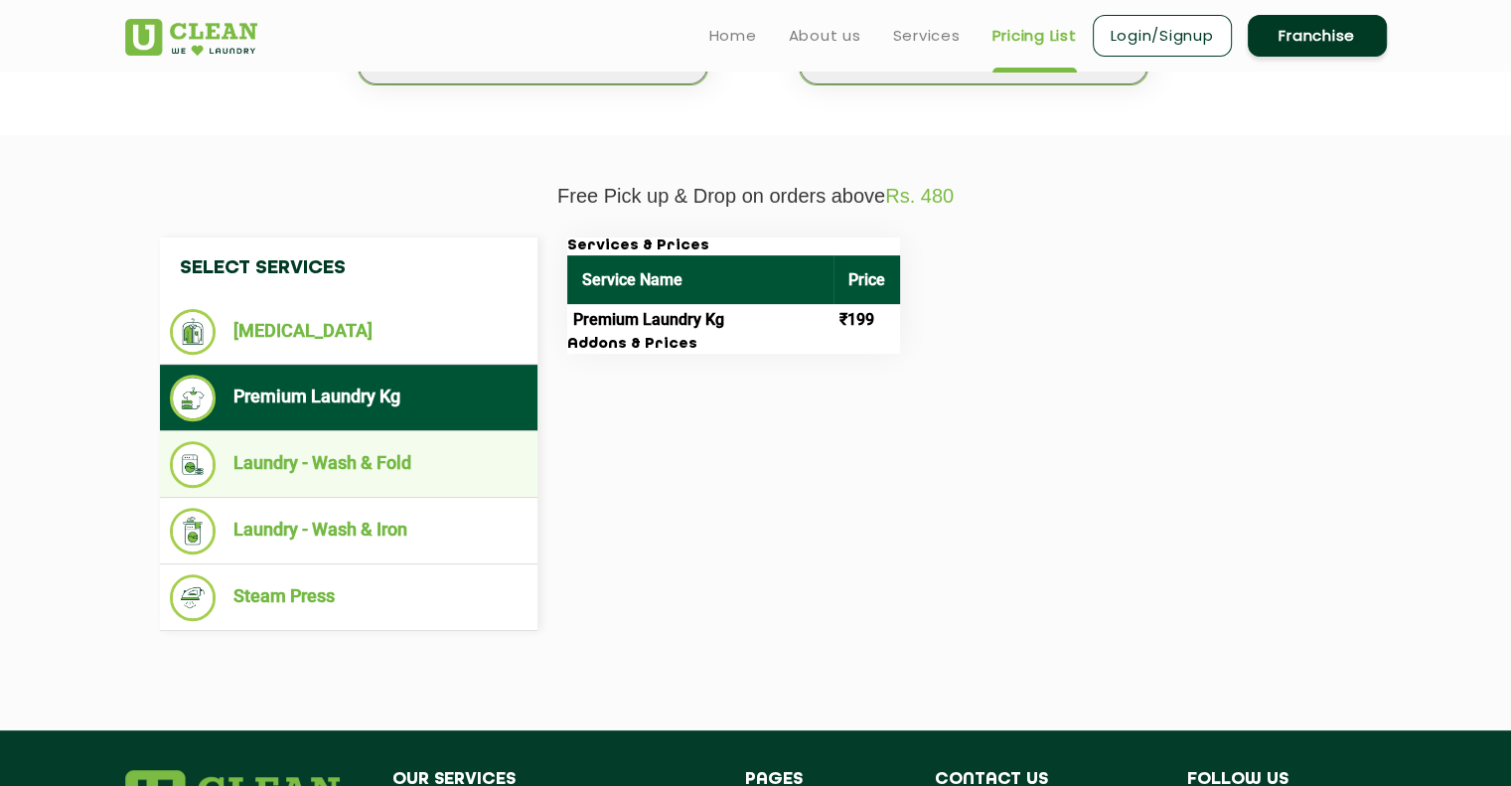
click at [415, 456] on li "Laundry - Wash & Fold" at bounding box center [349, 464] width 358 height 47
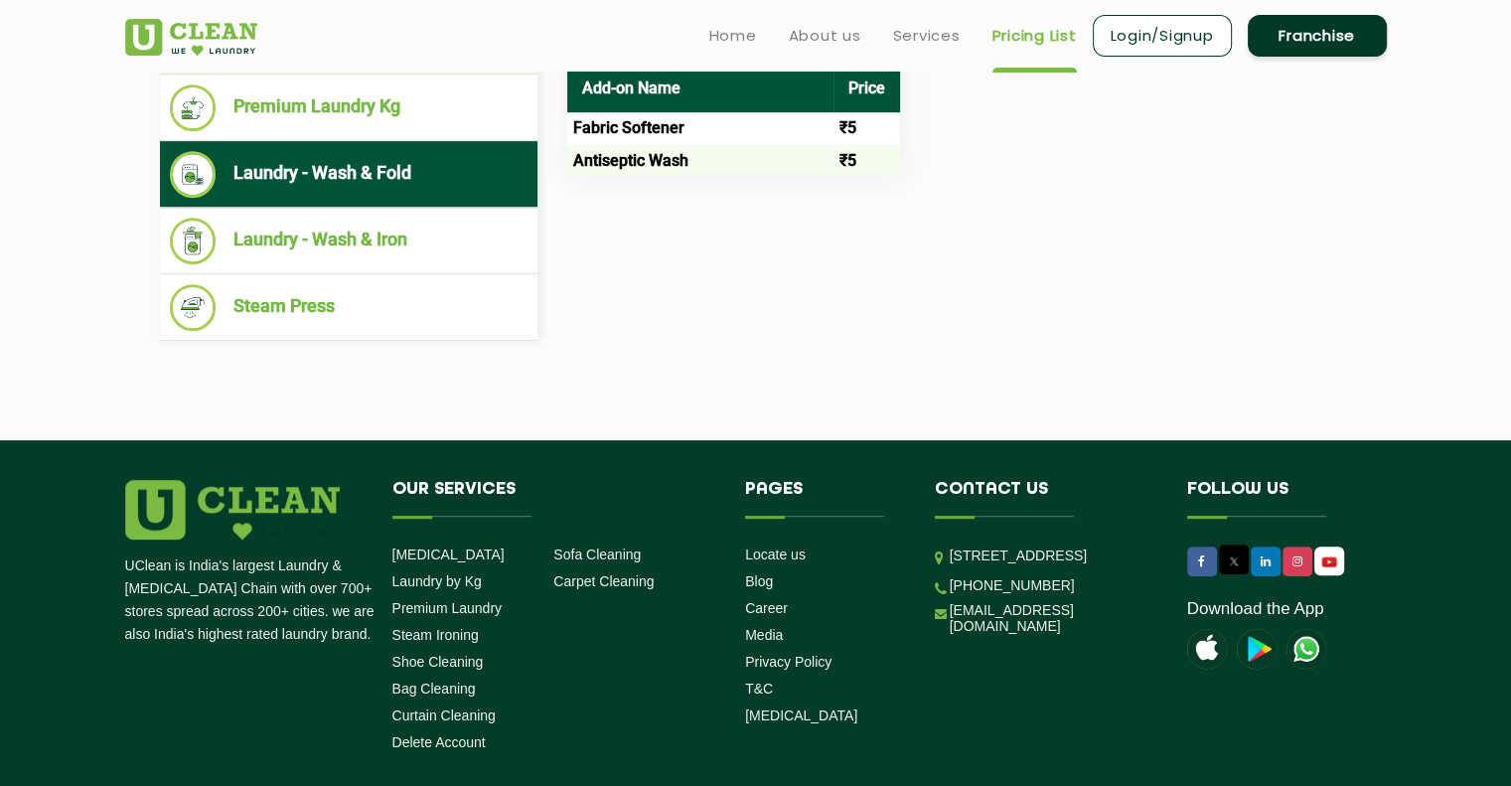
scroll to position [716, 0]
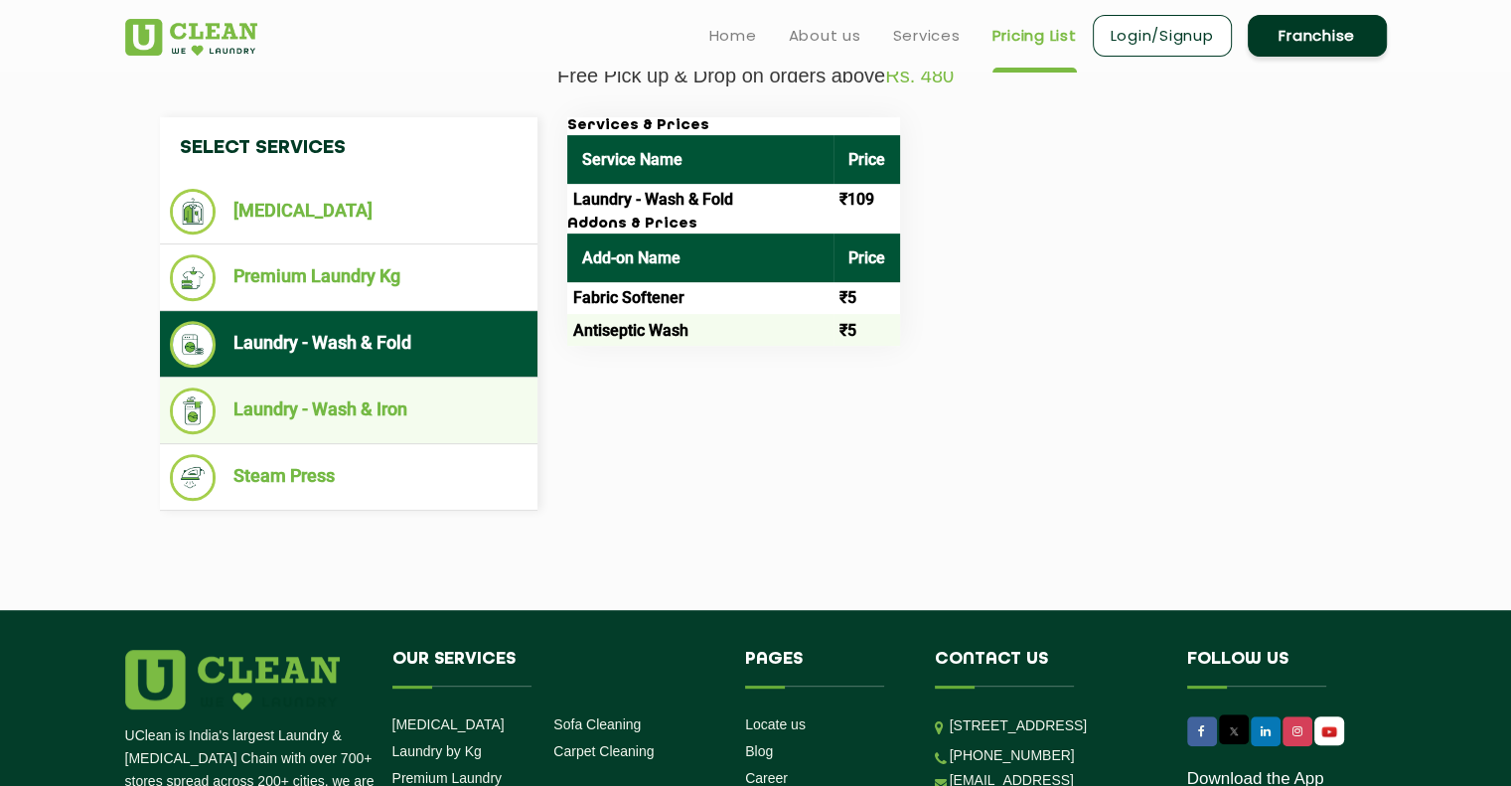
click at [419, 397] on li "Laundry - Wash & Iron" at bounding box center [349, 410] width 358 height 47
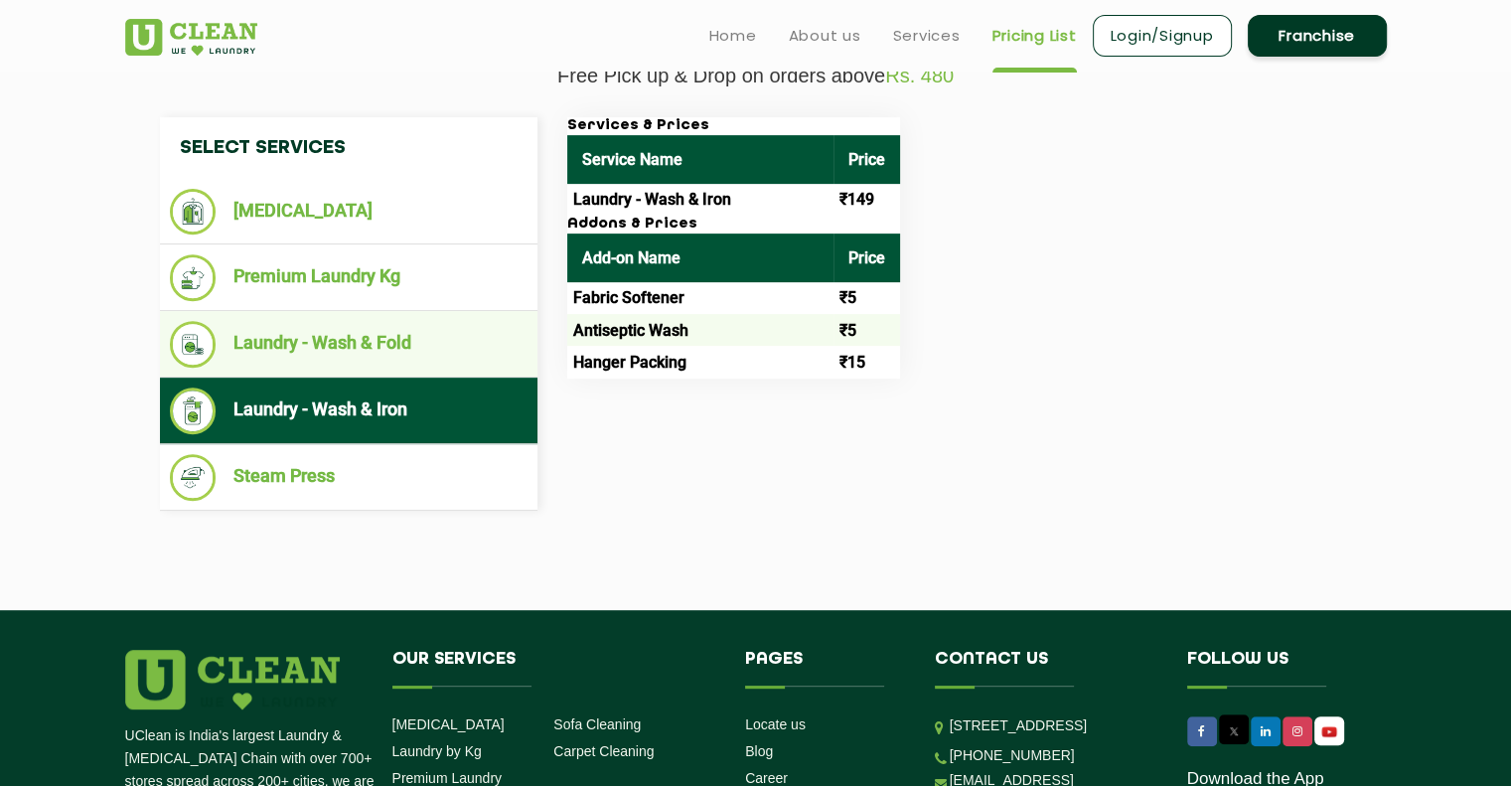
click at [428, 359] on li "Laundry - Wash & Fold" at bounding box center [349, 344] width 358 height 47
